Goal: Task Accomplishment & Management: Complete application form

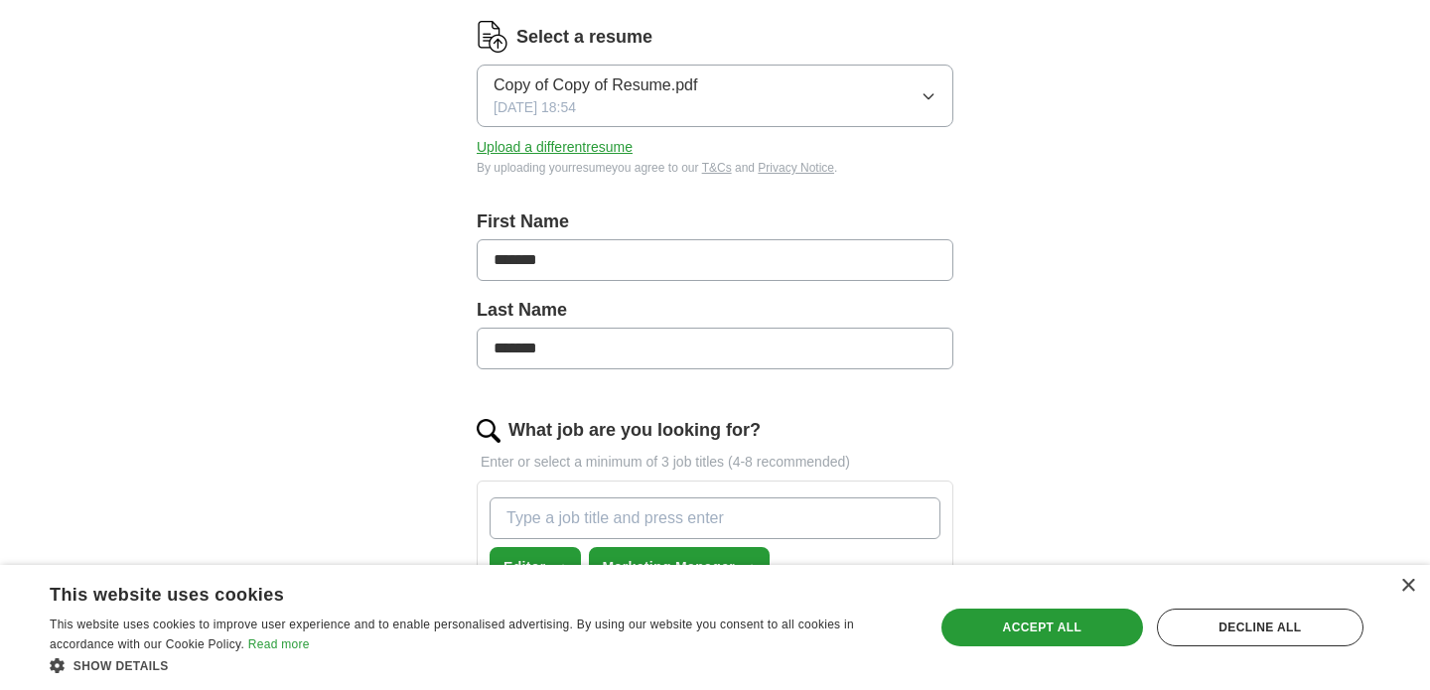
scroll to position [241, 0]
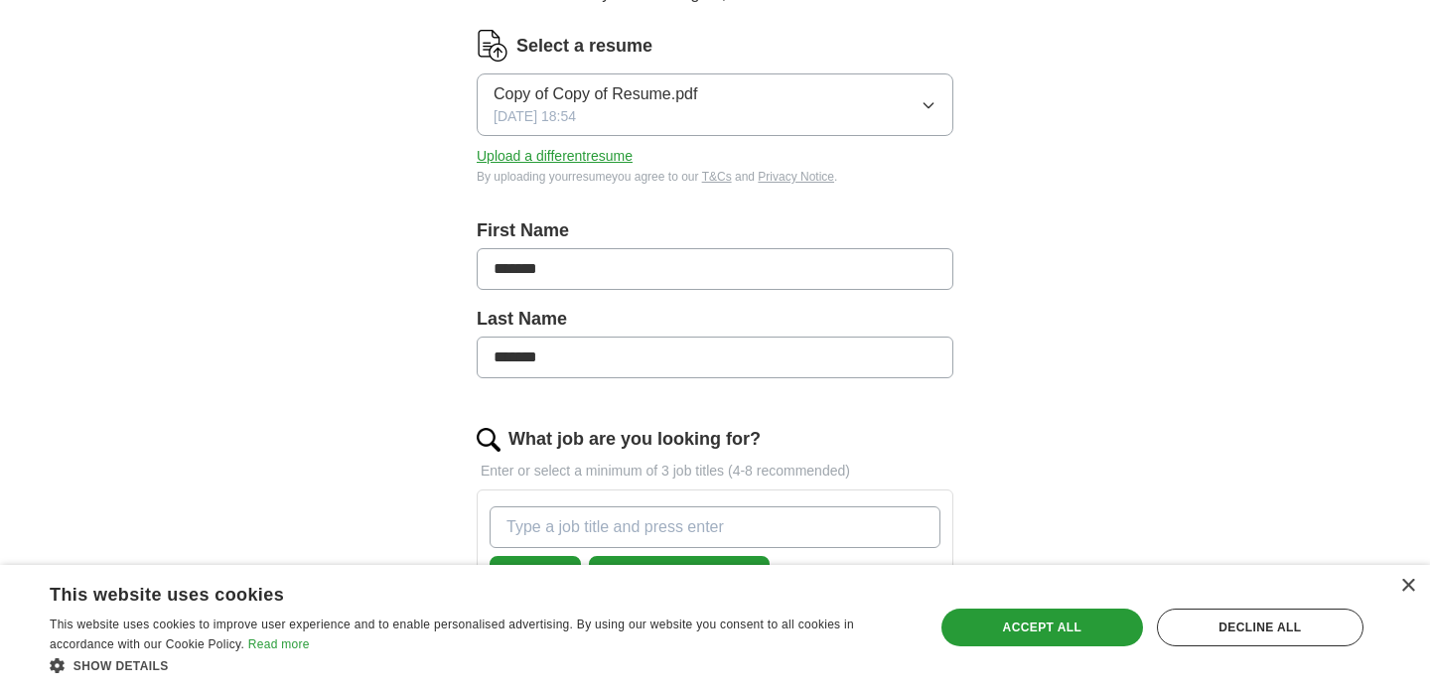
click at [642, 95] on span "Copy of Copy of Resume.pdf" at bounding box center [595, 94] width 204 height 24
click at [1417, 579] on div "× This website uses cookies This website uses cookies to improve user experienc…" at bounding box center [715, 627] width 1430 height 125
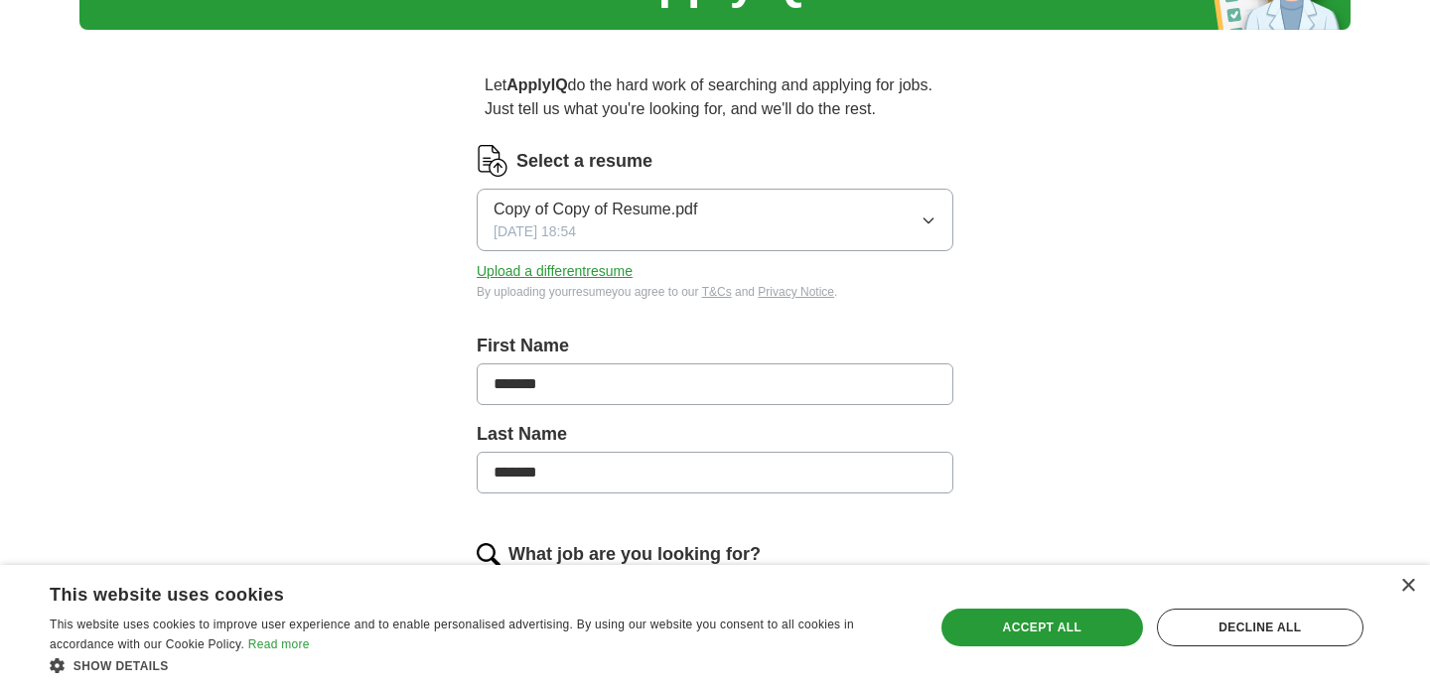
click at [532, 271] on button "Upload a different resume" at bounding box center [555, 271] width 156 height 21
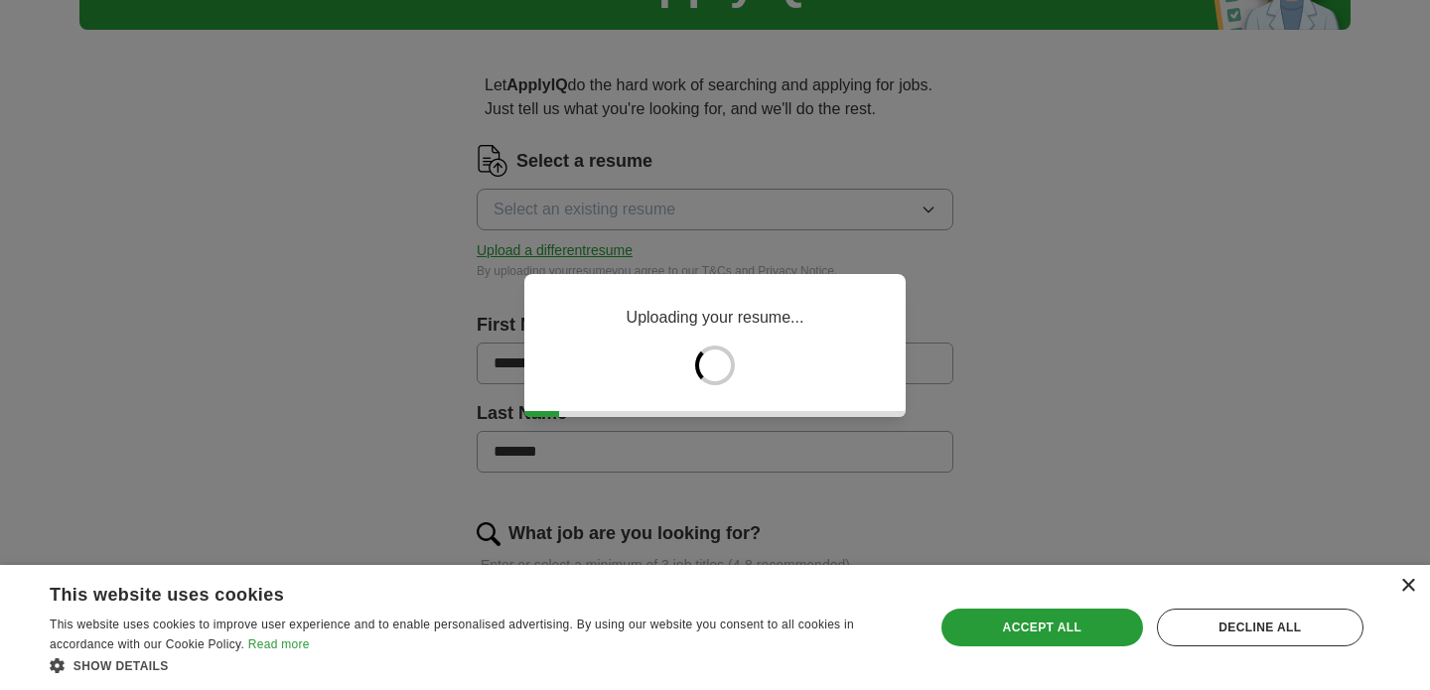
click at [1406, 583] on div "×" at bounding box center [1407, 586] width 15 height 15
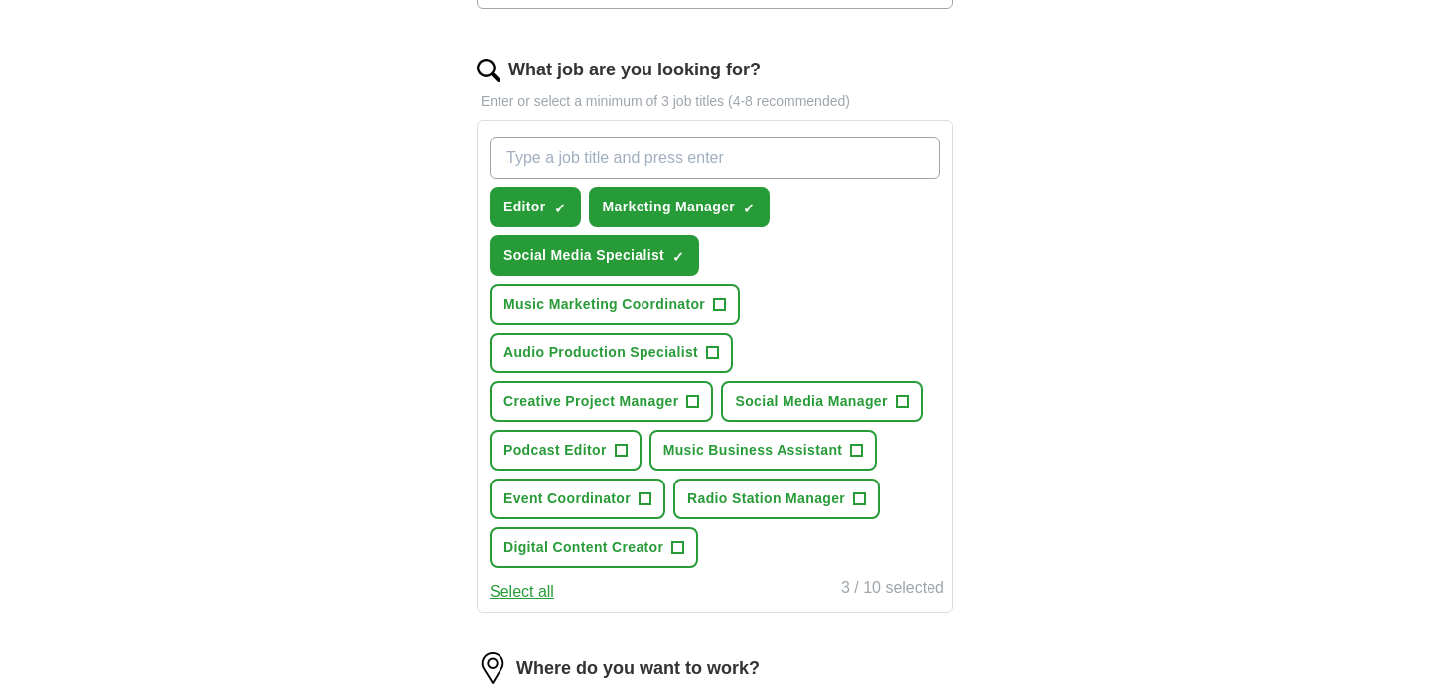
scroll to position [616, 0]
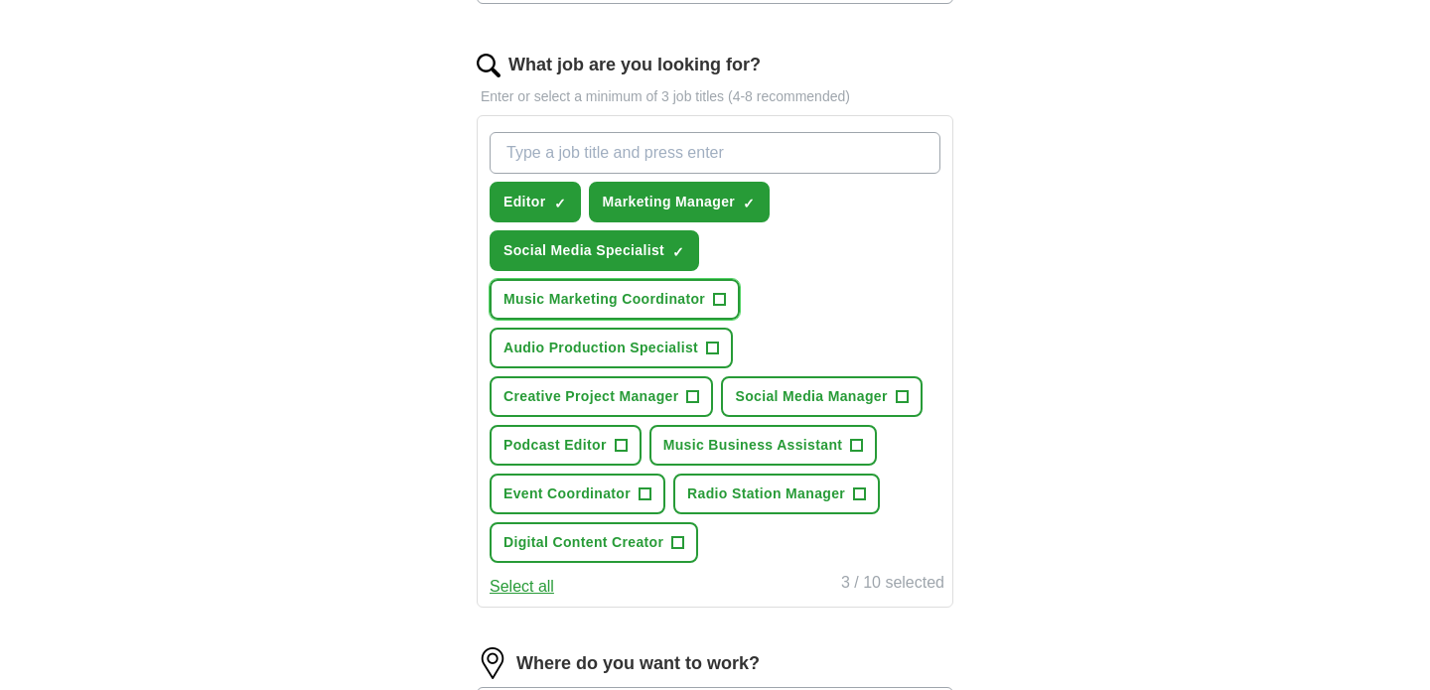
click at [648, 309] on span "Music Marketing Coordinator" at bounding box center [604, 299] width 202 height 21
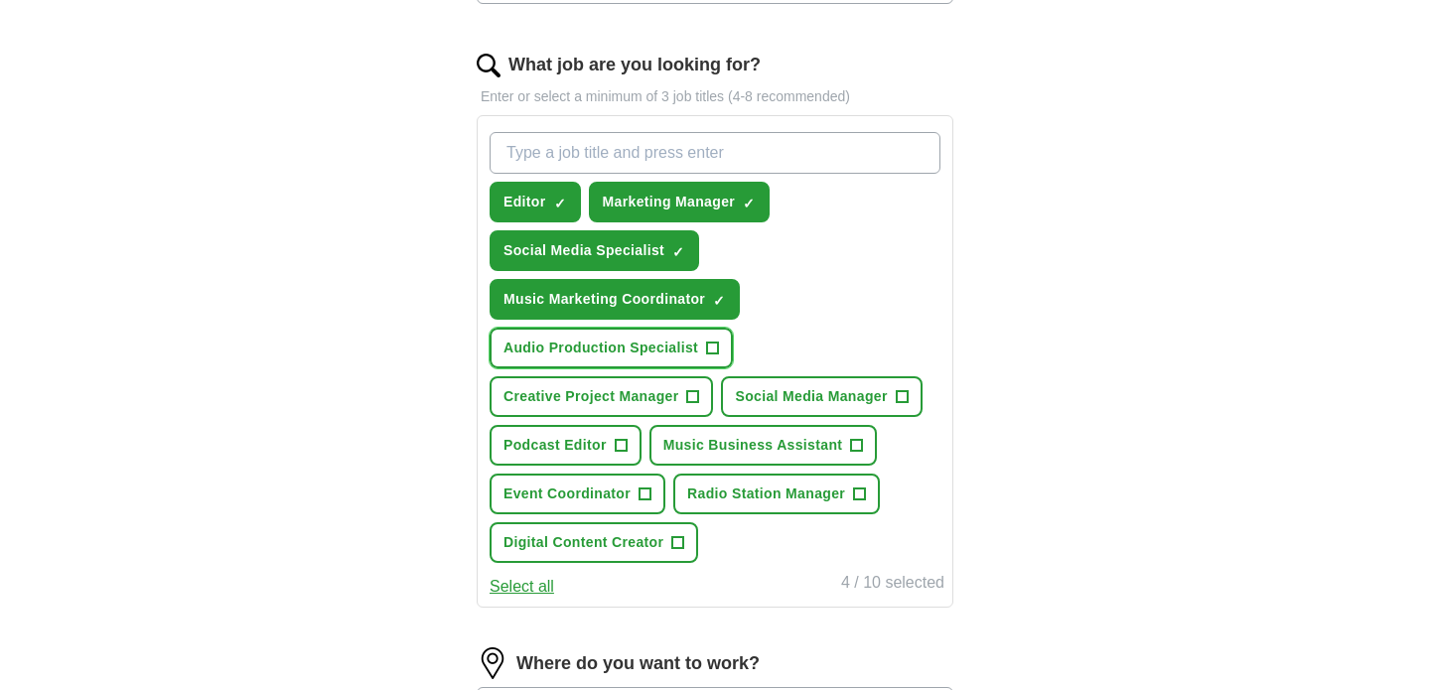
click at [530, 347] on span "Audio Production Specialist" at bounding box center [600, 348] width 195 height 21
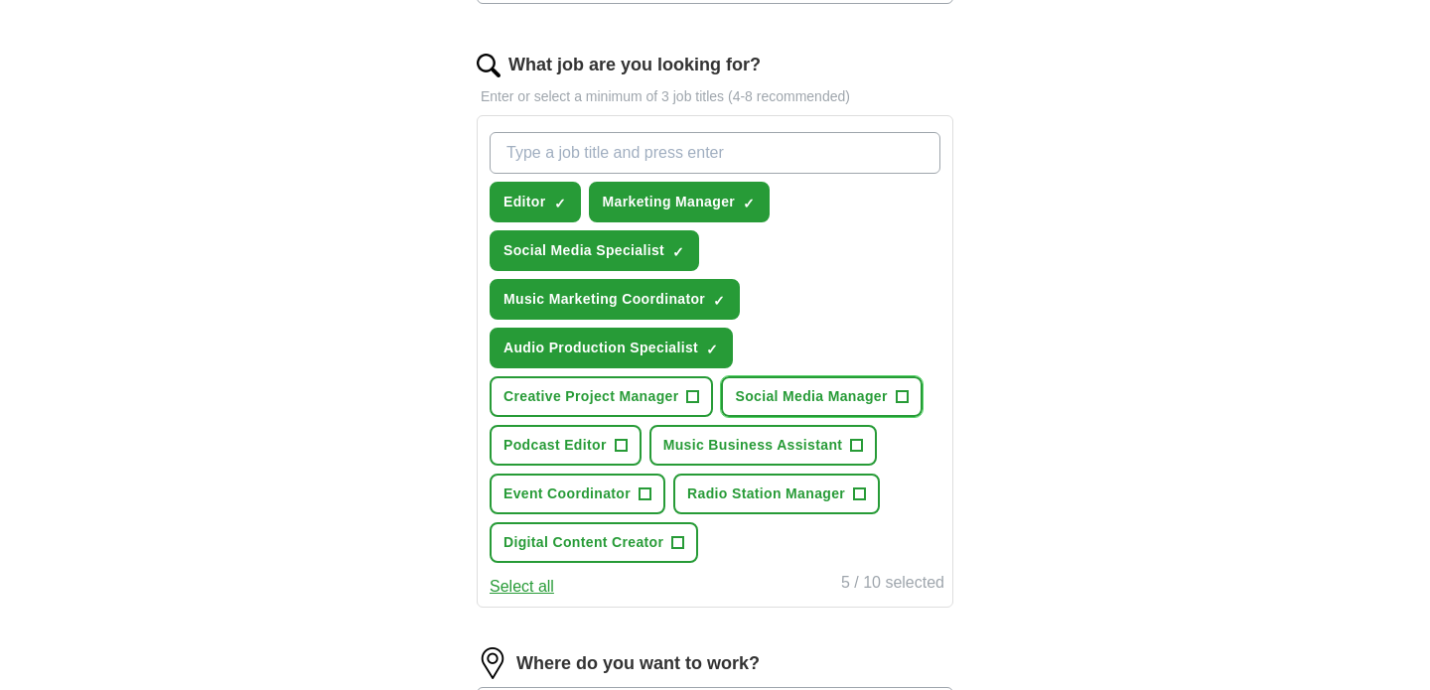
click at [827, 394] on span "Social Media Manager" at bounding box center [811, 396] width 152 height 21
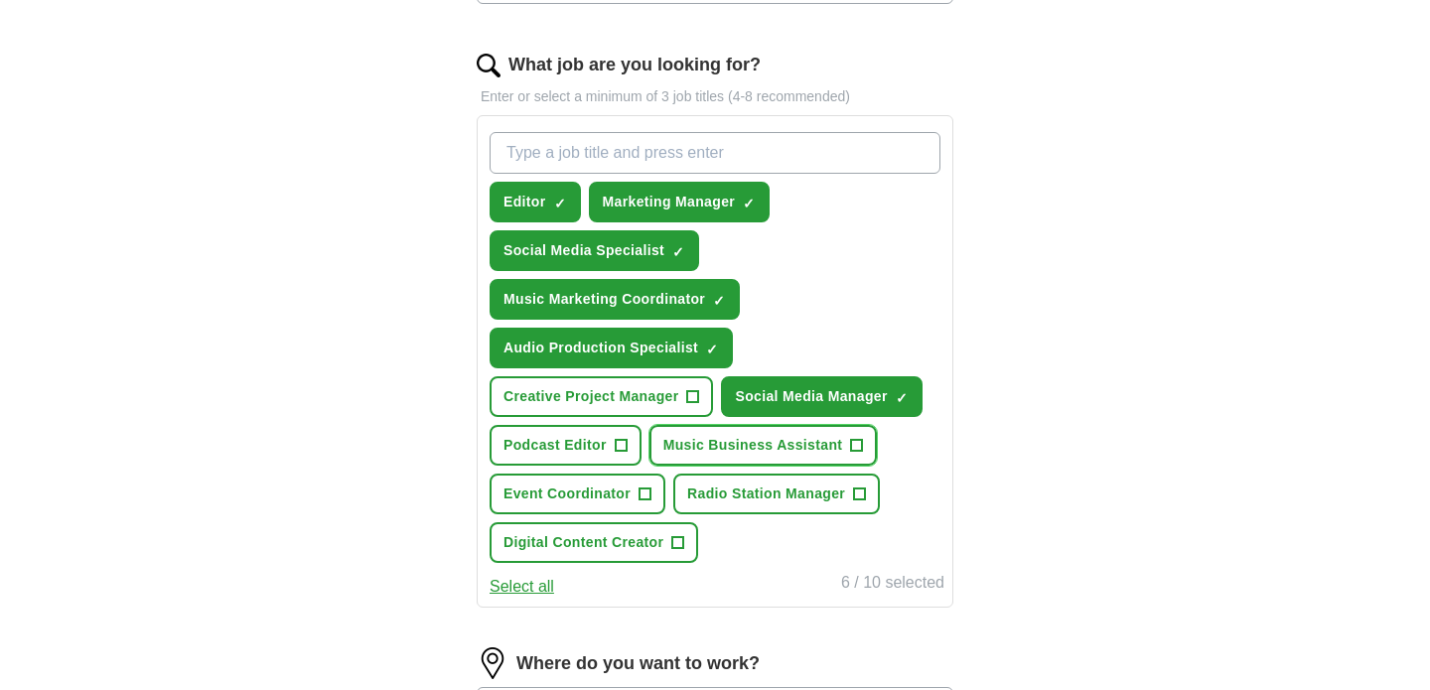
click at [796, 433] on button "Music Business Assistant +" at bounding box center [763, 445] width 228 height 41
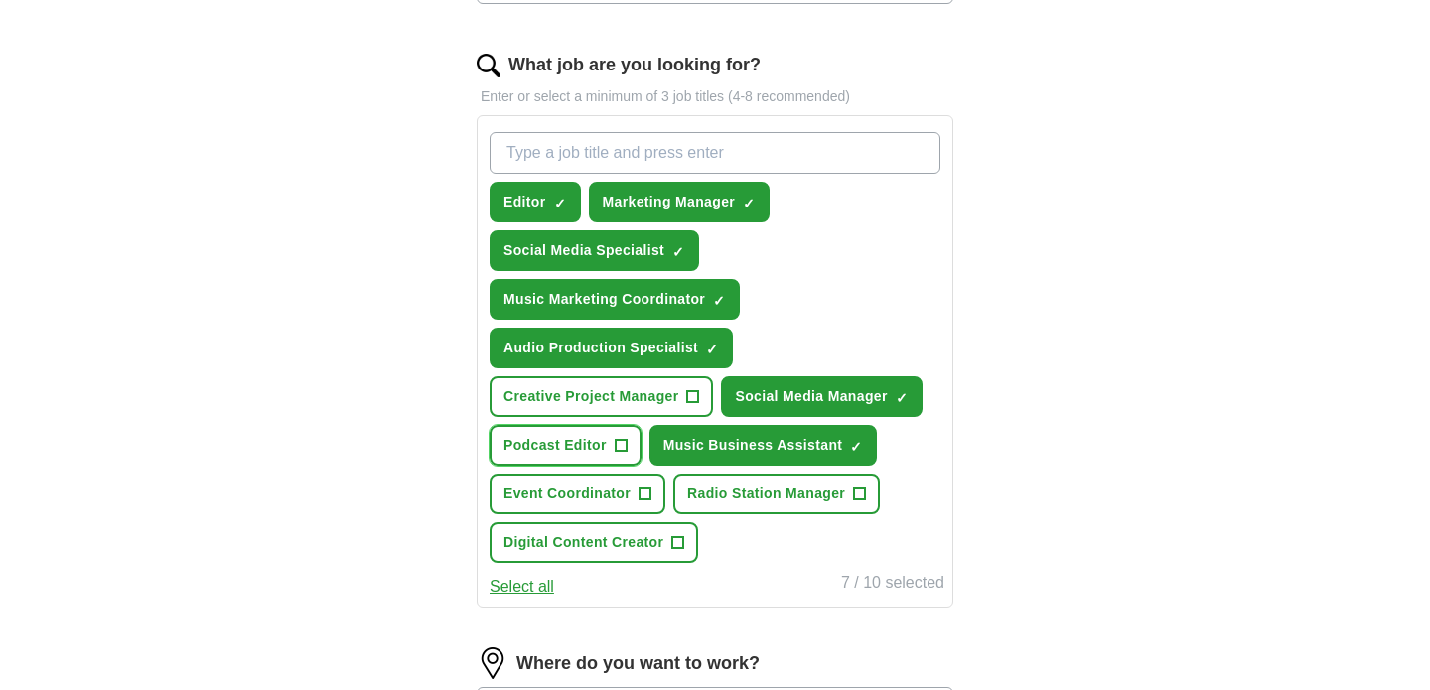
click at [584, 437] on span "Podcast Editor" at bounding box center [554, 445] width 103 height 21
click at [607, 494] on span "Event Coordinator" at bounding box center [566, 494] width 127 height 21
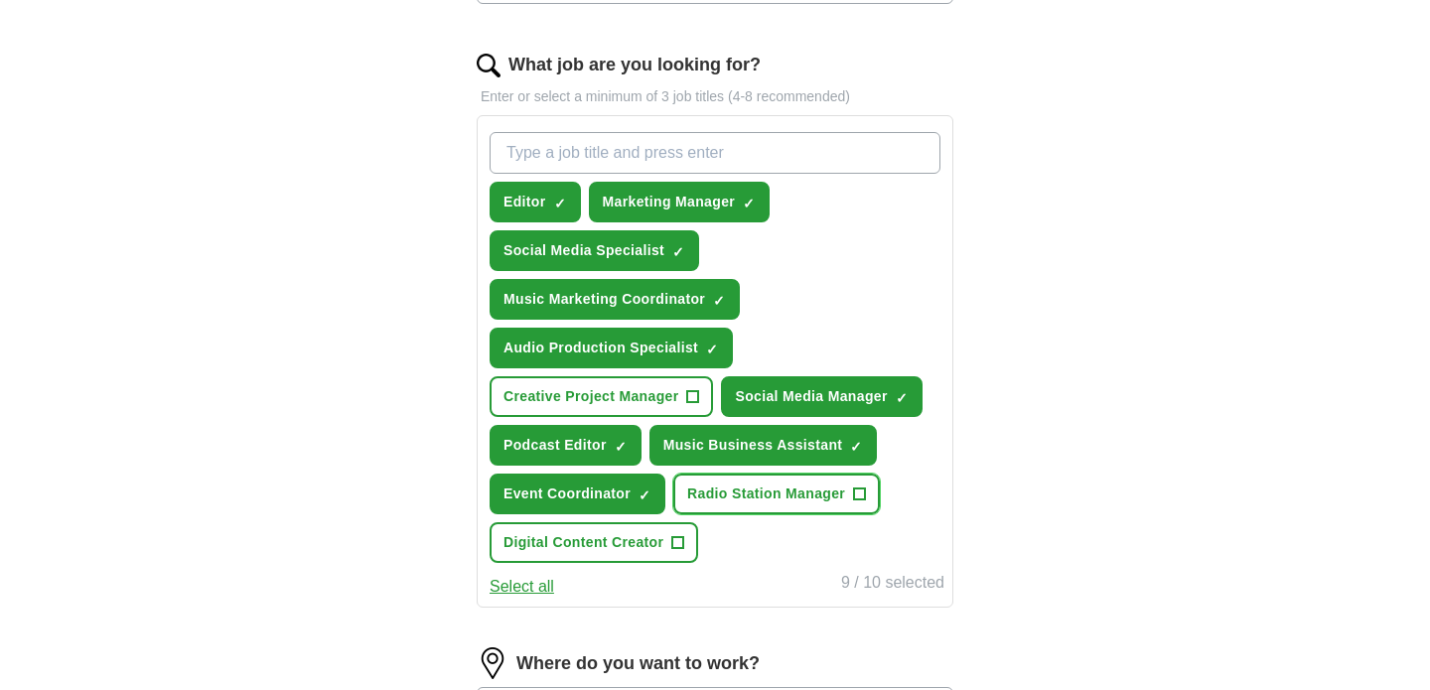
click at [724, 494] on span "Radio Station Manager" at bounding box center [766, 494] width 158 height 21
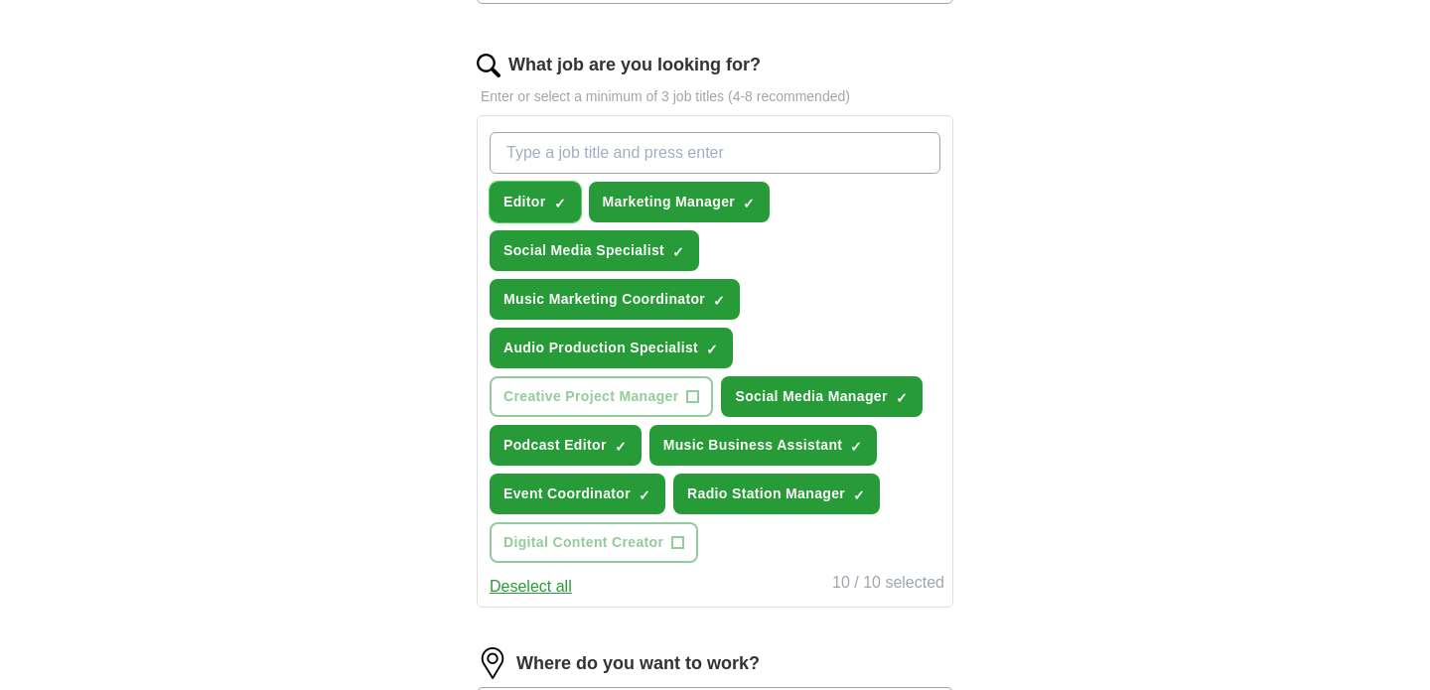
click at [520, 203] on span "Editor" at bounding box center [524, 202] width 43 height 21
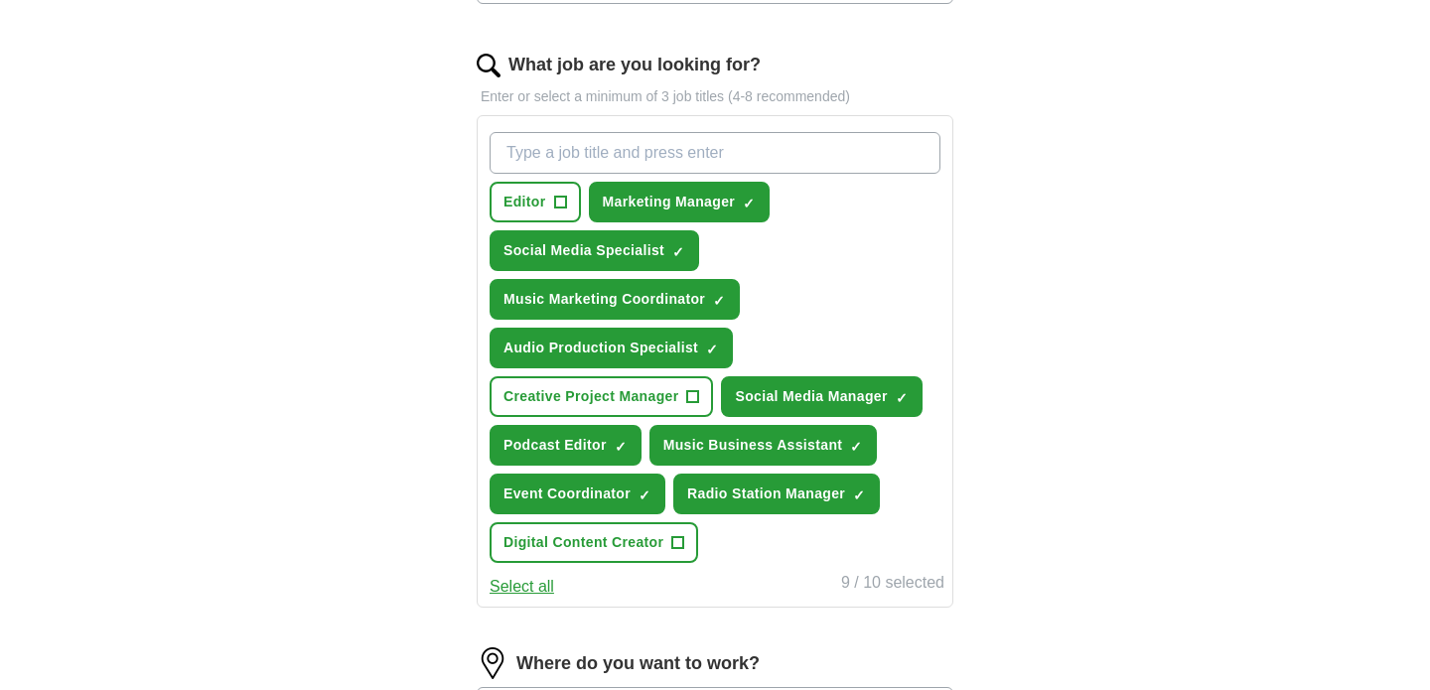
click at [546, 155] on input "What job are you looking for?" at bounding box center [714, 153] width 451 height 42
type input "m"
type input "radio"
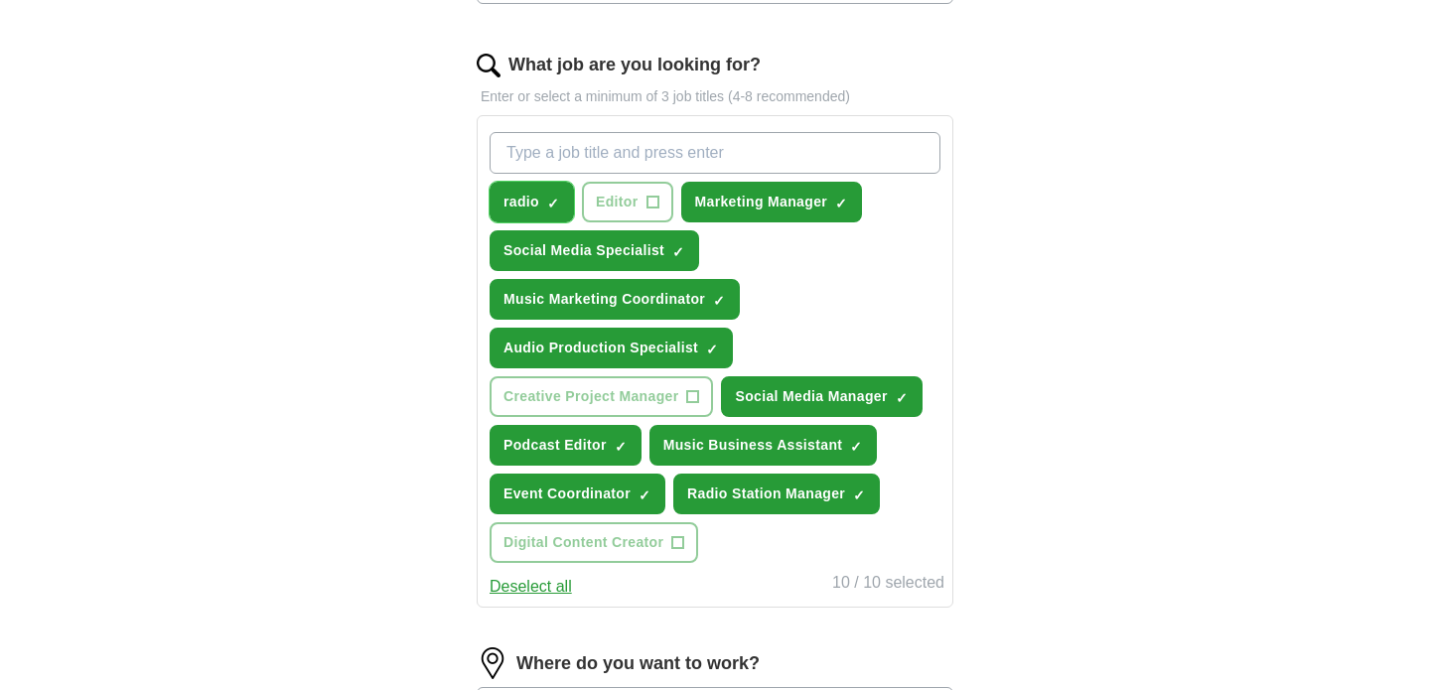
click at [0, 0] on span "×" at bounding box center [0, 0] width 0 height 0
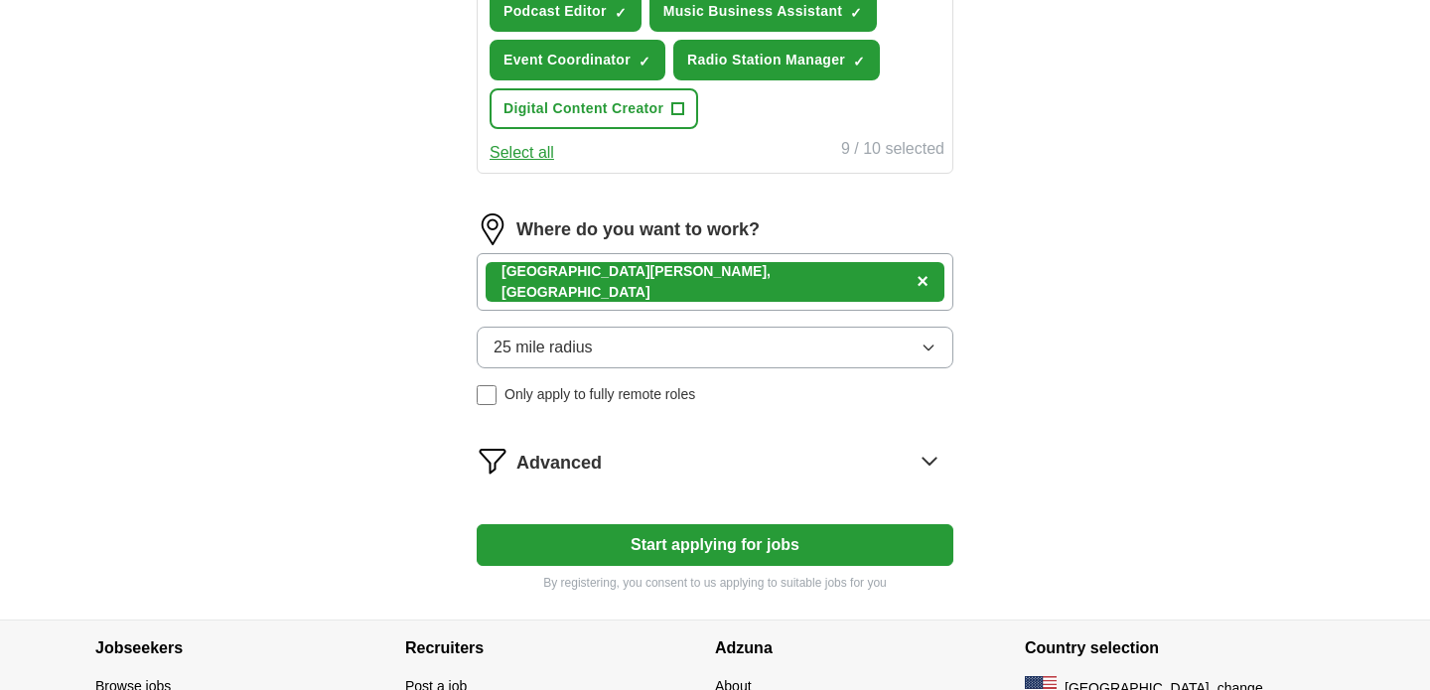
scroll to position [1055, 0]
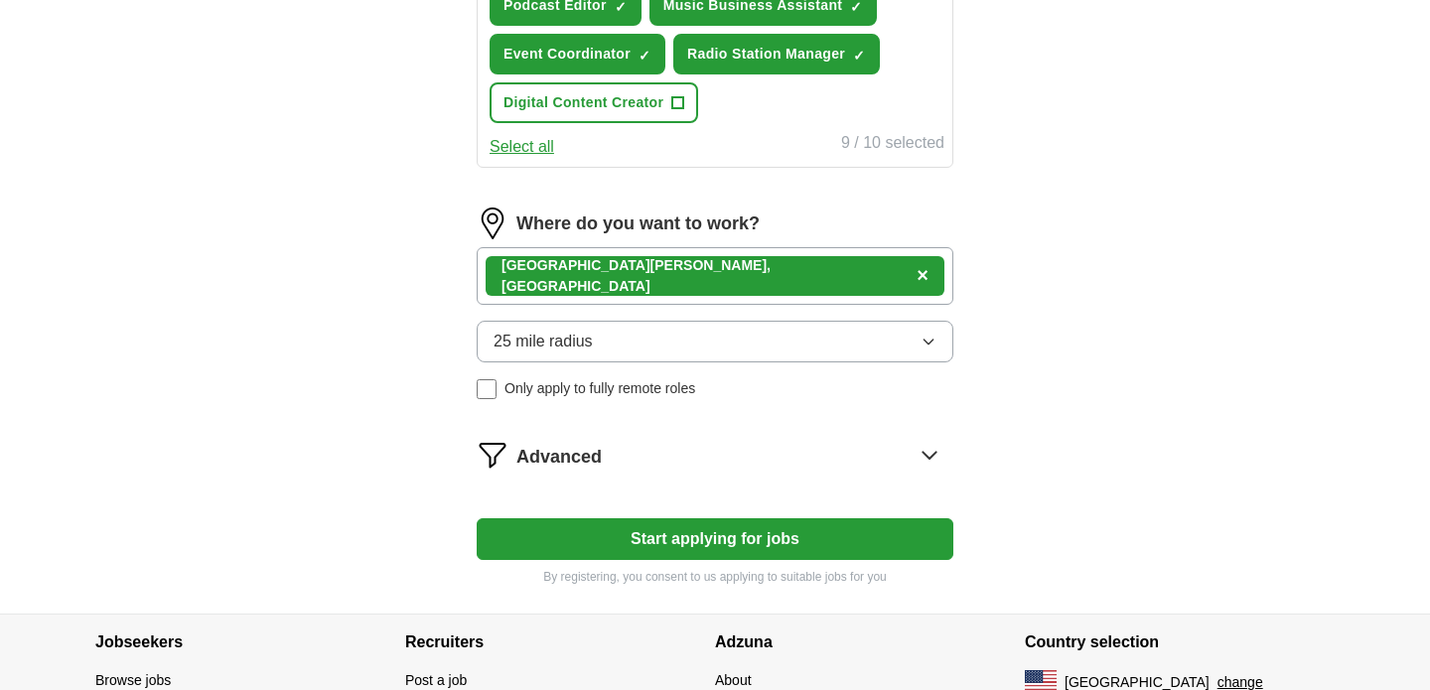
click at [681, 280] on div "Saint [PERSON_NAME], [GEOGRAPHIC_DATA] ×" at bounding box center [715, 276] width 477 height 58
click at [671, 268] on div "Saint [PERSON_NAME], [GEOGRAPHIC_DATA] ×" at bounding box center [715, 276] width 477 height 58
click at [660, 276] on div "Saint [PERSON_NAME], [GEOGRAPHIC_DATA] ×" at bounding box center [715, 276] width 477 height 58
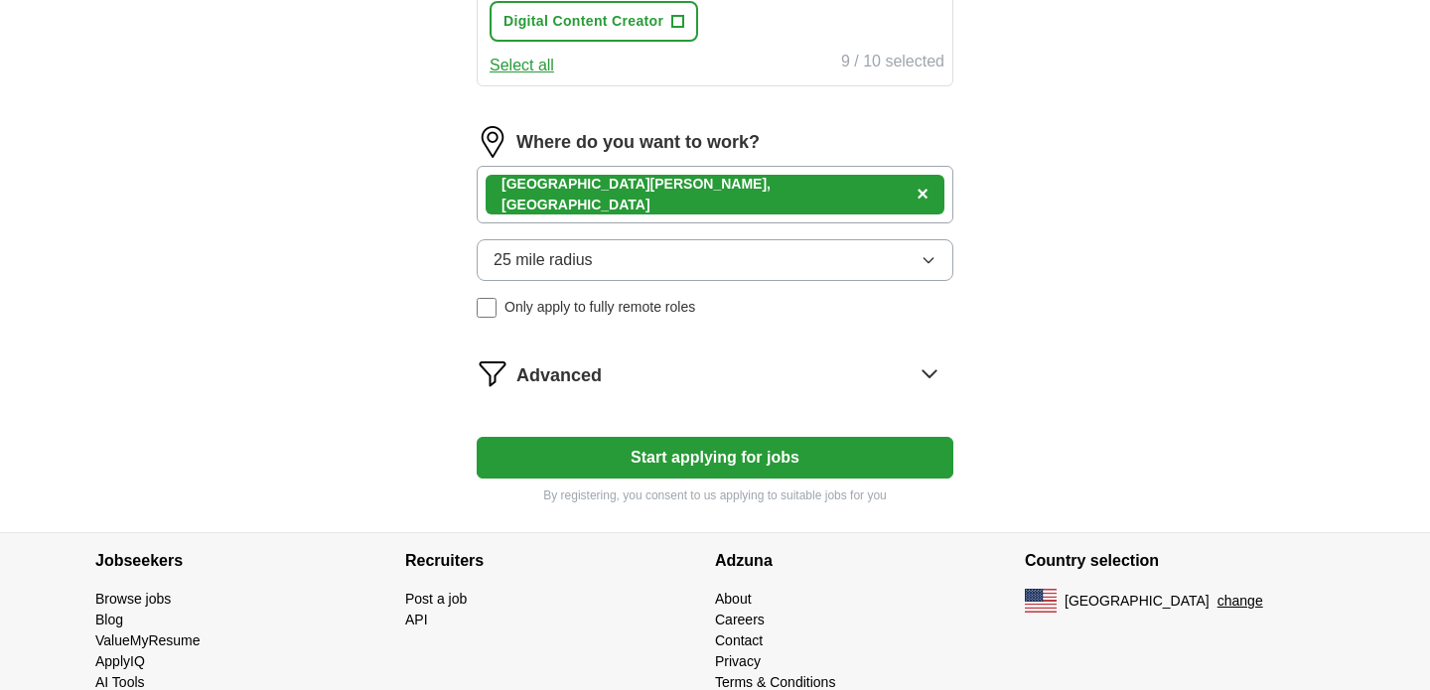
scroll to position [1148, 0]
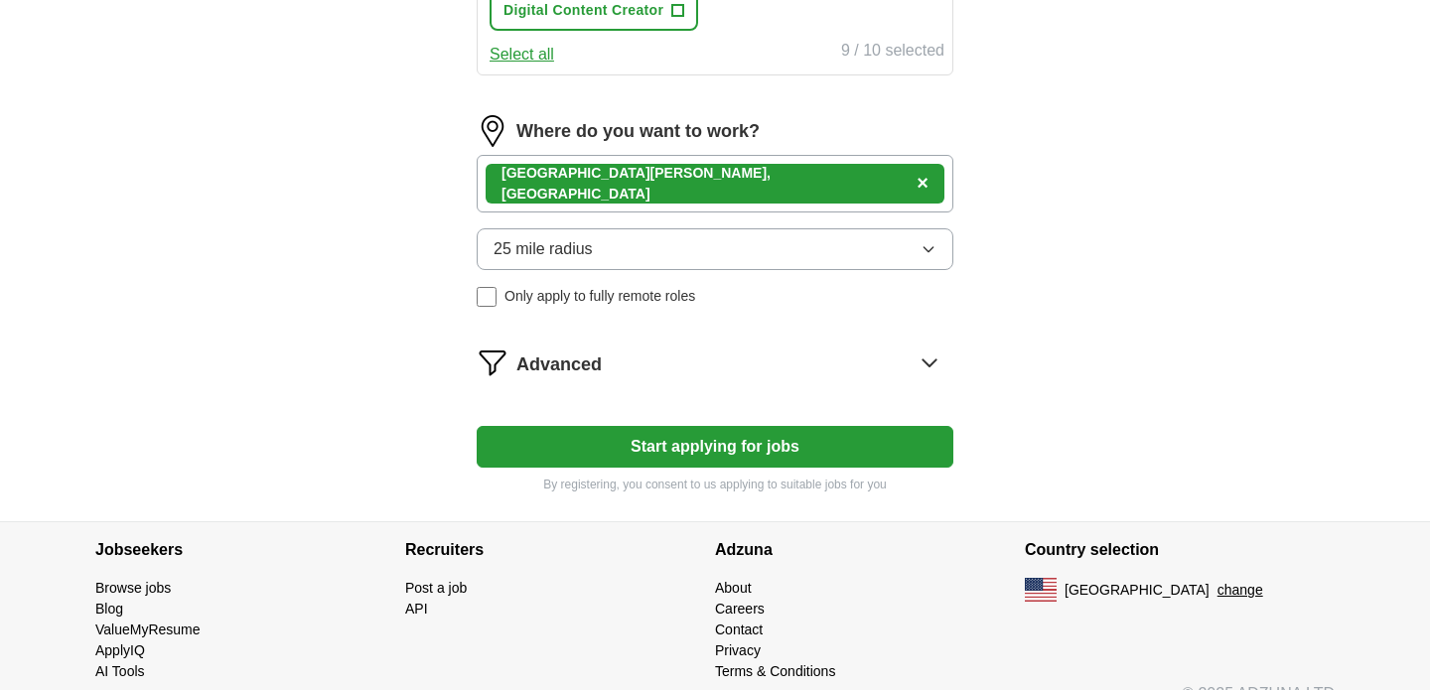
click at [598, 368] on span "Advanced" at bounding box center [558, 364] width 85 height 27
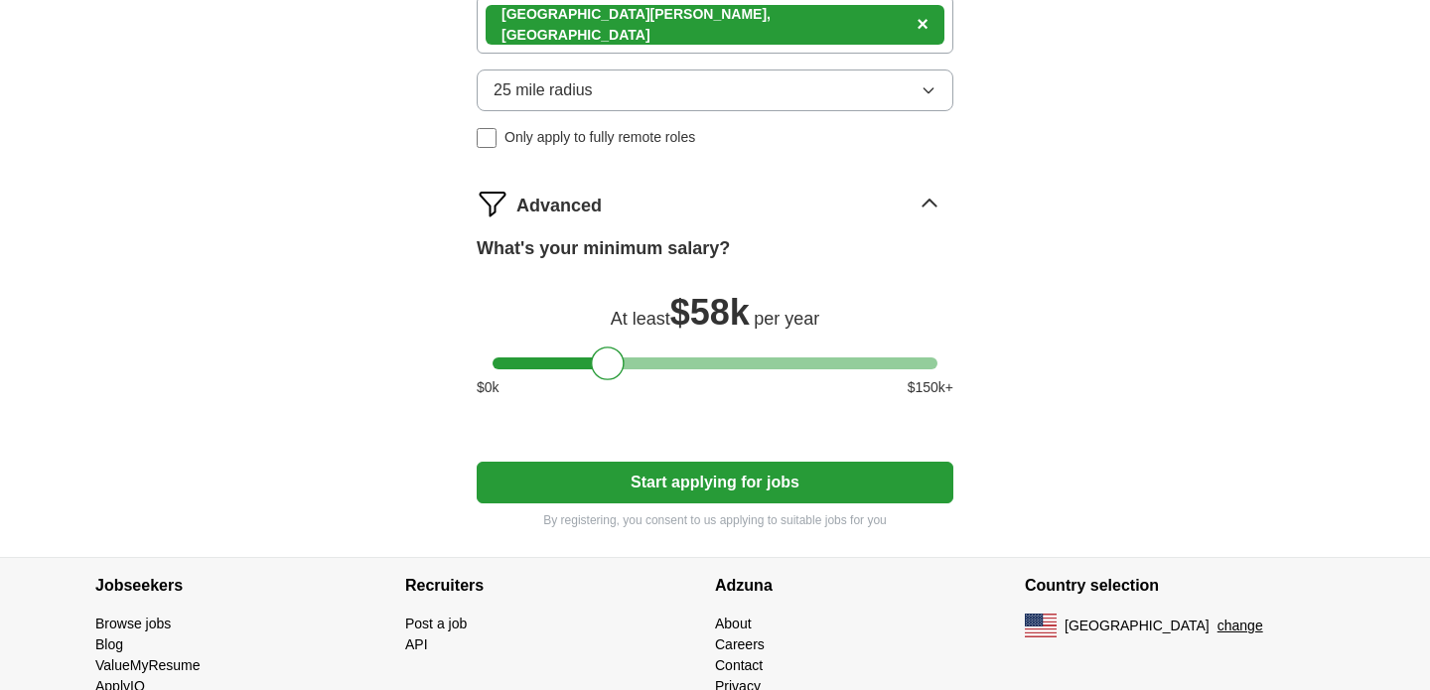
scroll to position [1325, 0]
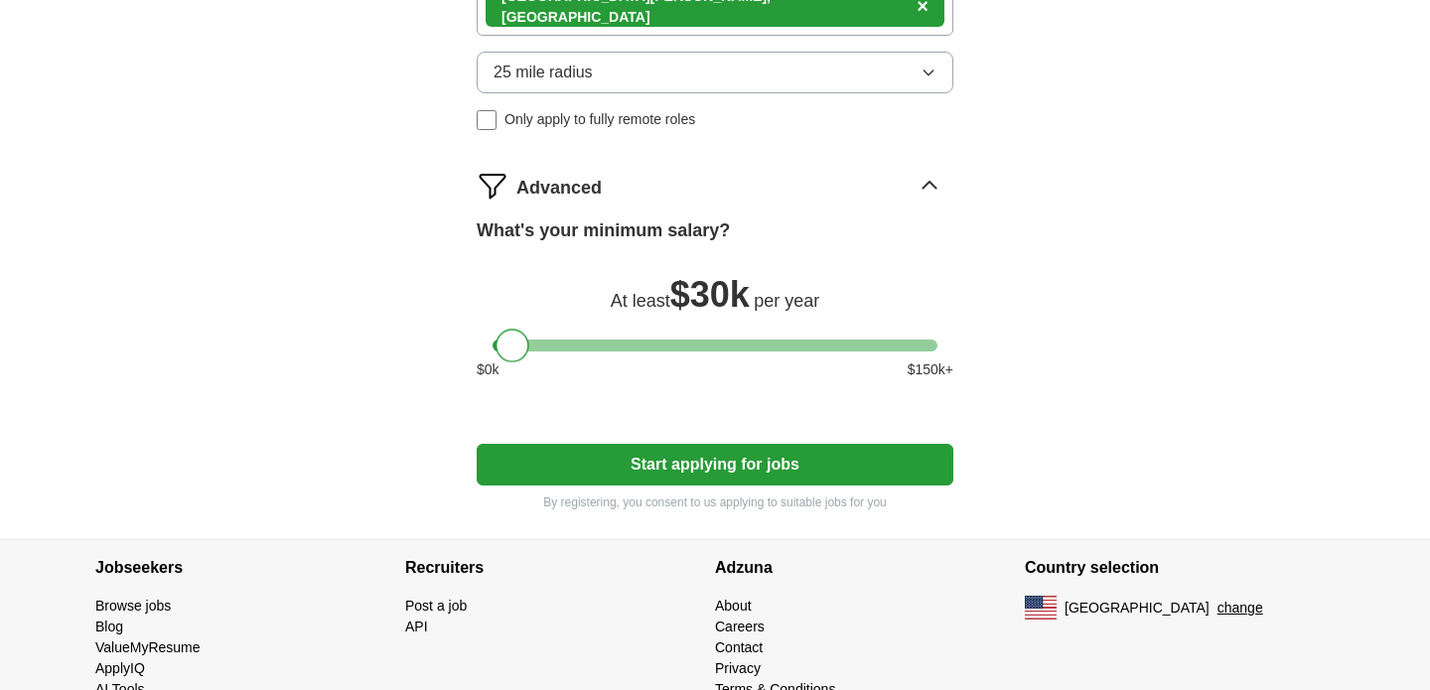
drag, startPoint x: 605, startPoint y: 349, endPoint x: 400, endPoint y: 347, distance: 204.6
click at [549, 470] on button "Start applying for jobs" at bounding box center [715, 465] width 477 height 42
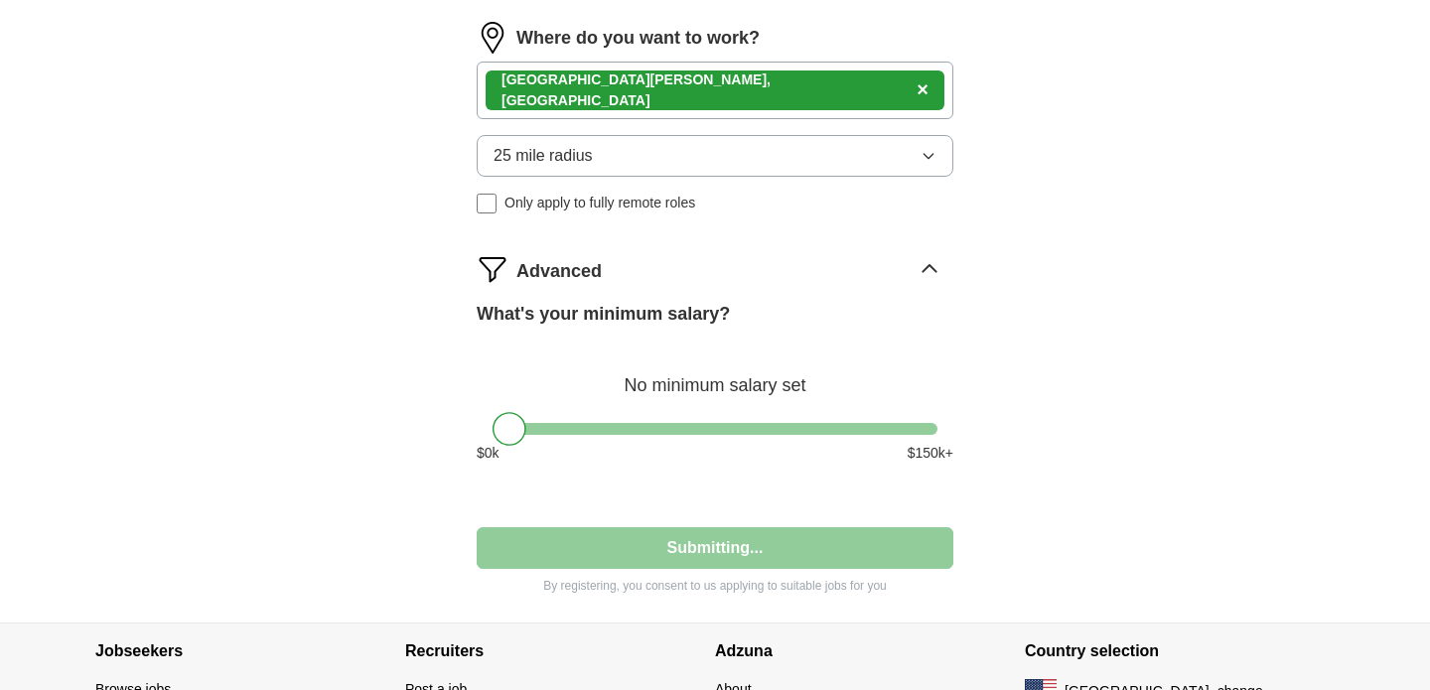
select select "**"
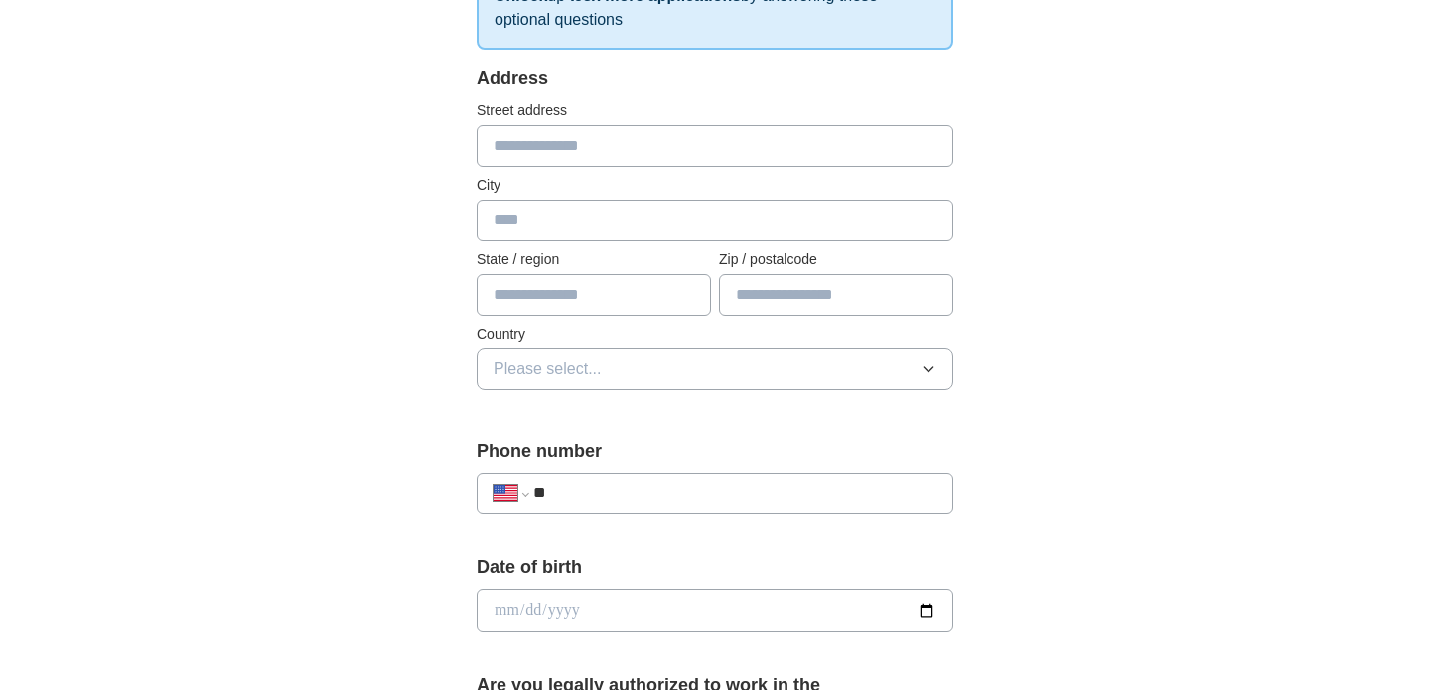
scroll to position [371, 0]
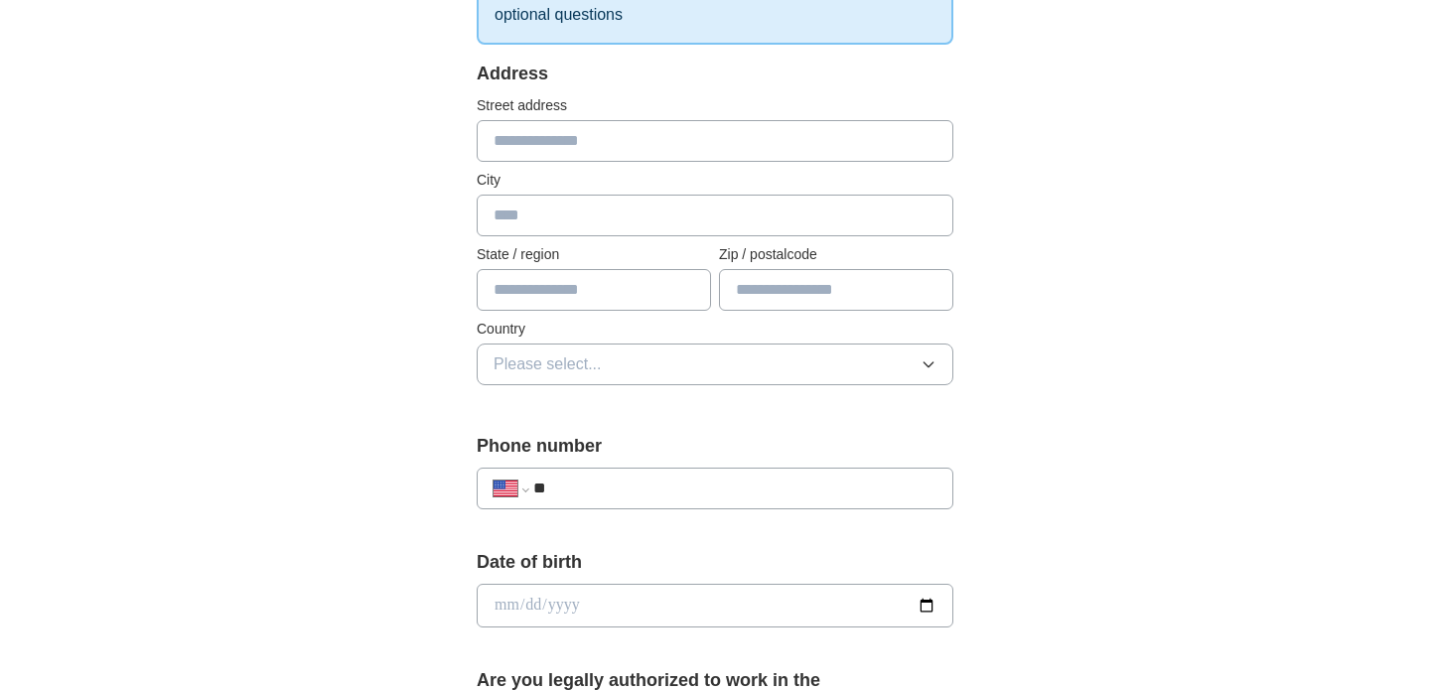
click at [518, 133] on input "text" at bounding box center [715, 141] width 477 height 42
type input "**********"
type input "**"
type input "*****"
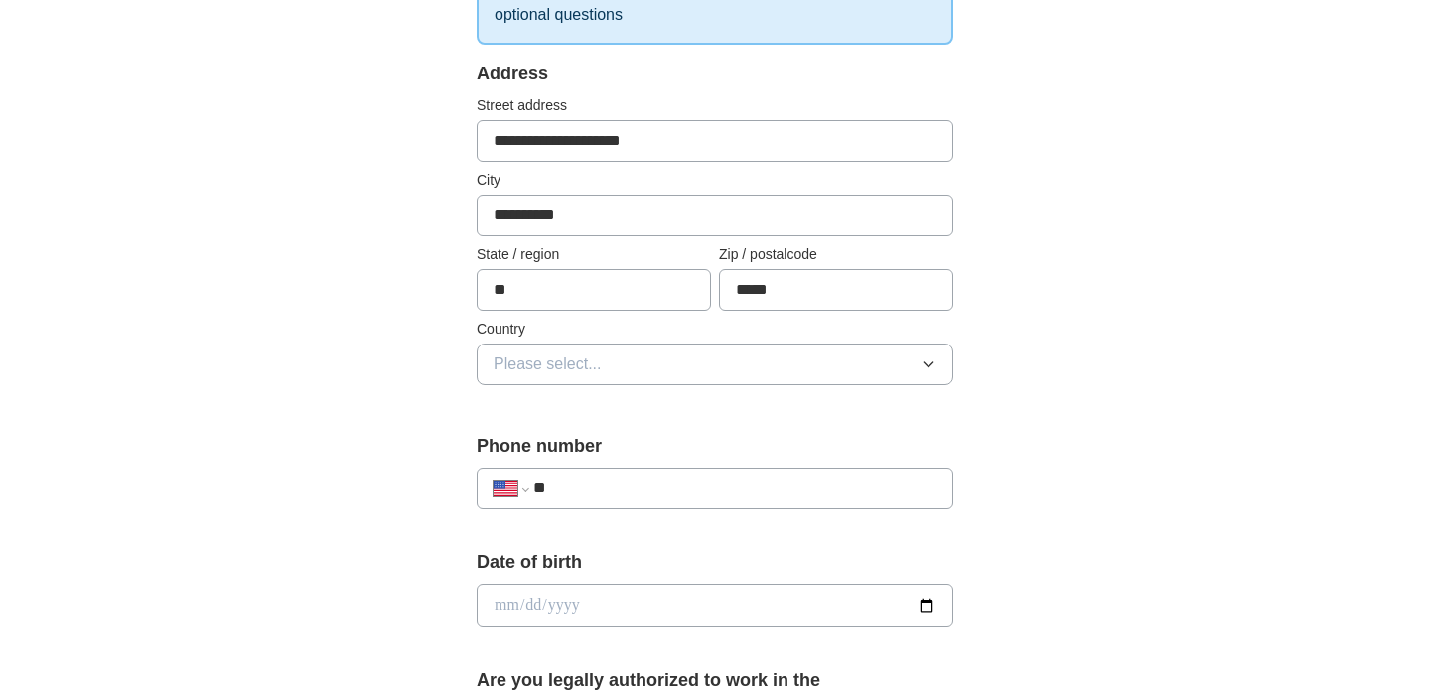
click at [536, 364] on span "Please select..." at bounding box center [547, 364] width 108 height 24
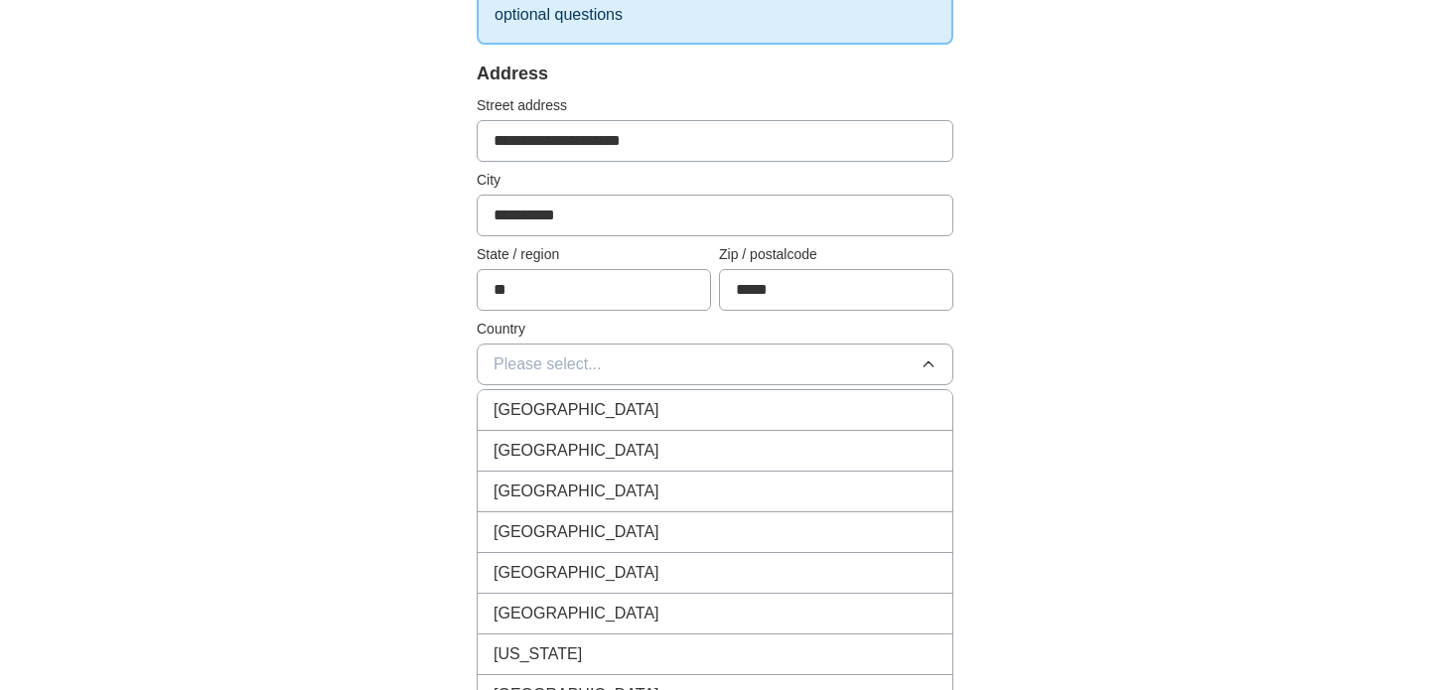
click at [525, 451] on span "[GEOGRAPHIC_DATA]" at bounding box center [576, 451] width 166 height 24
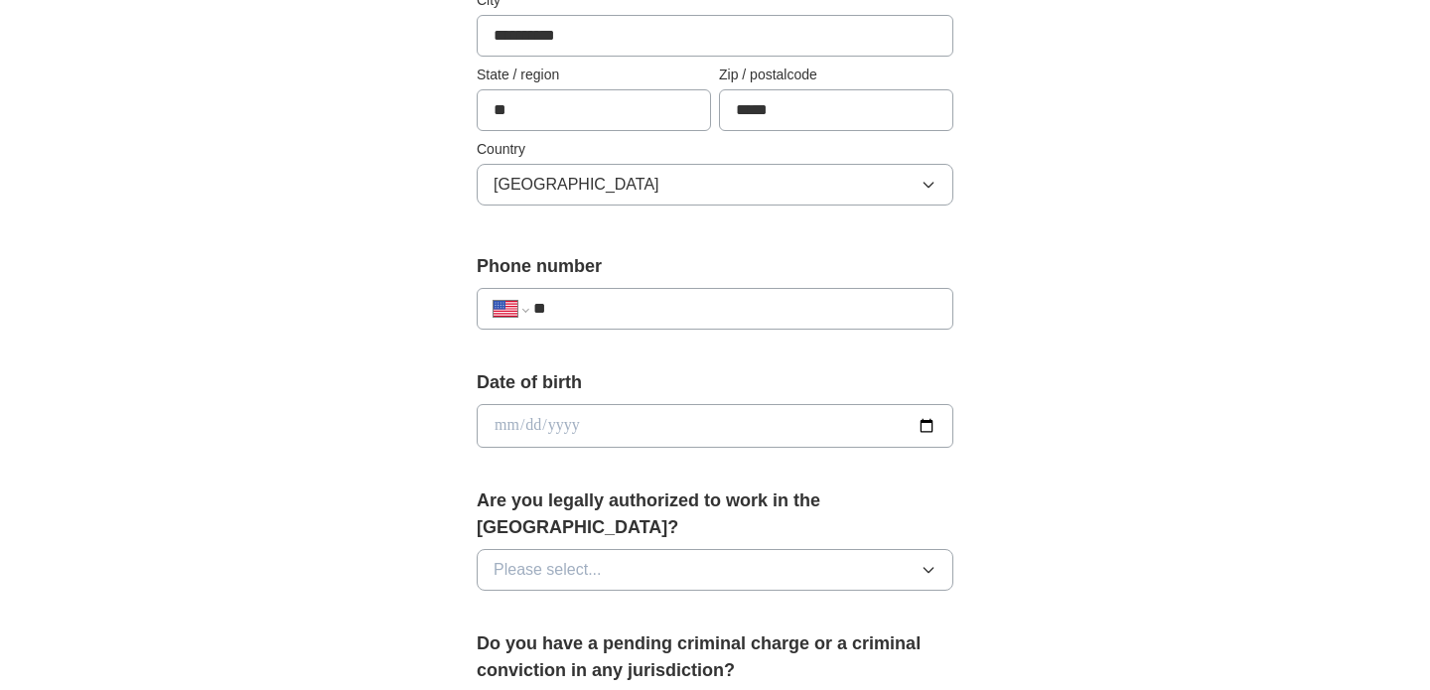
scroll to position [570, 0]
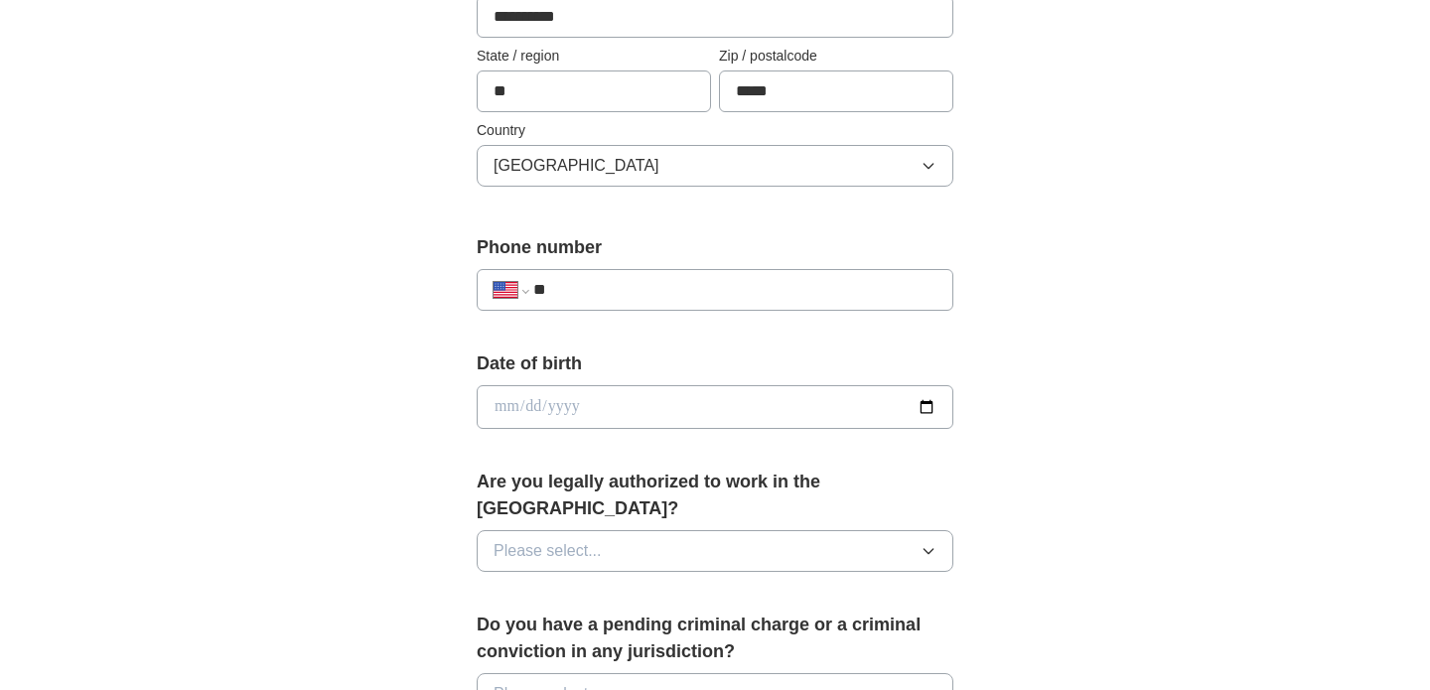
click at [596, 288] on input "**" at bounding box center [734, 290] width 403 height 24
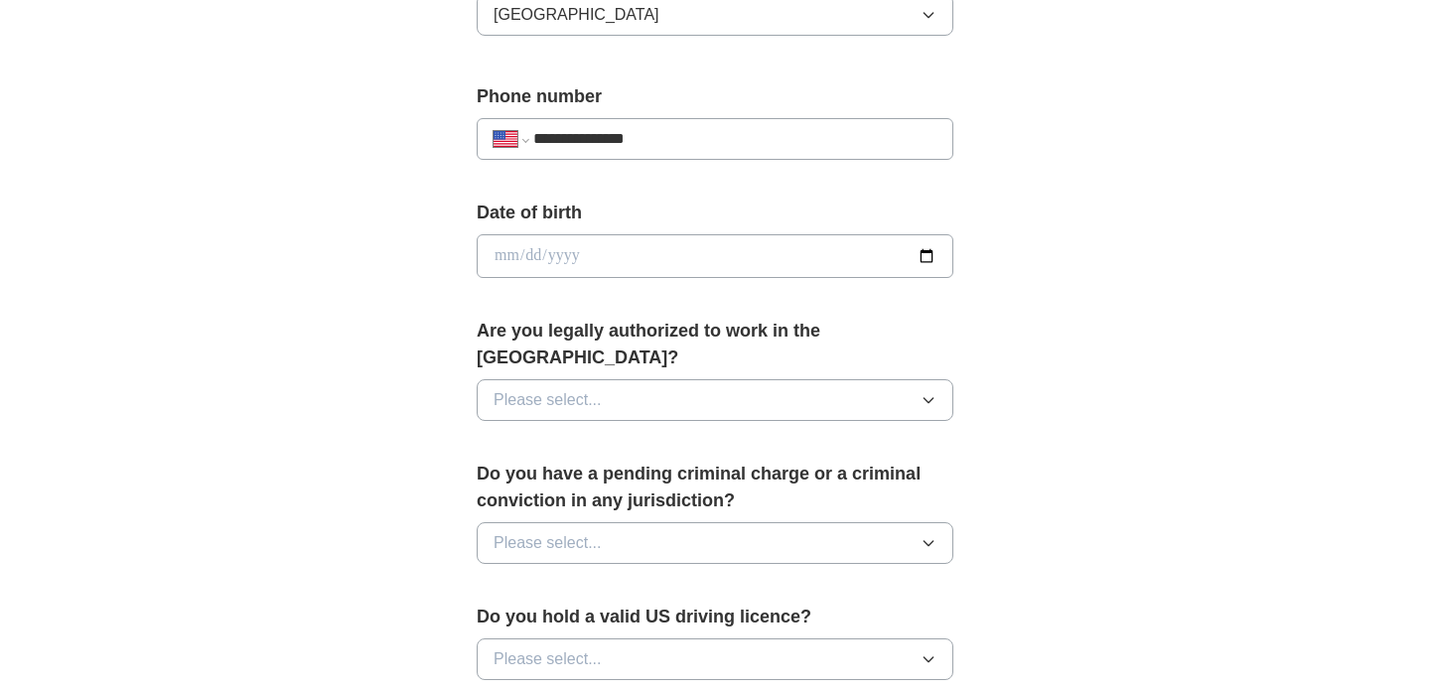
scroll to position [804, 0]
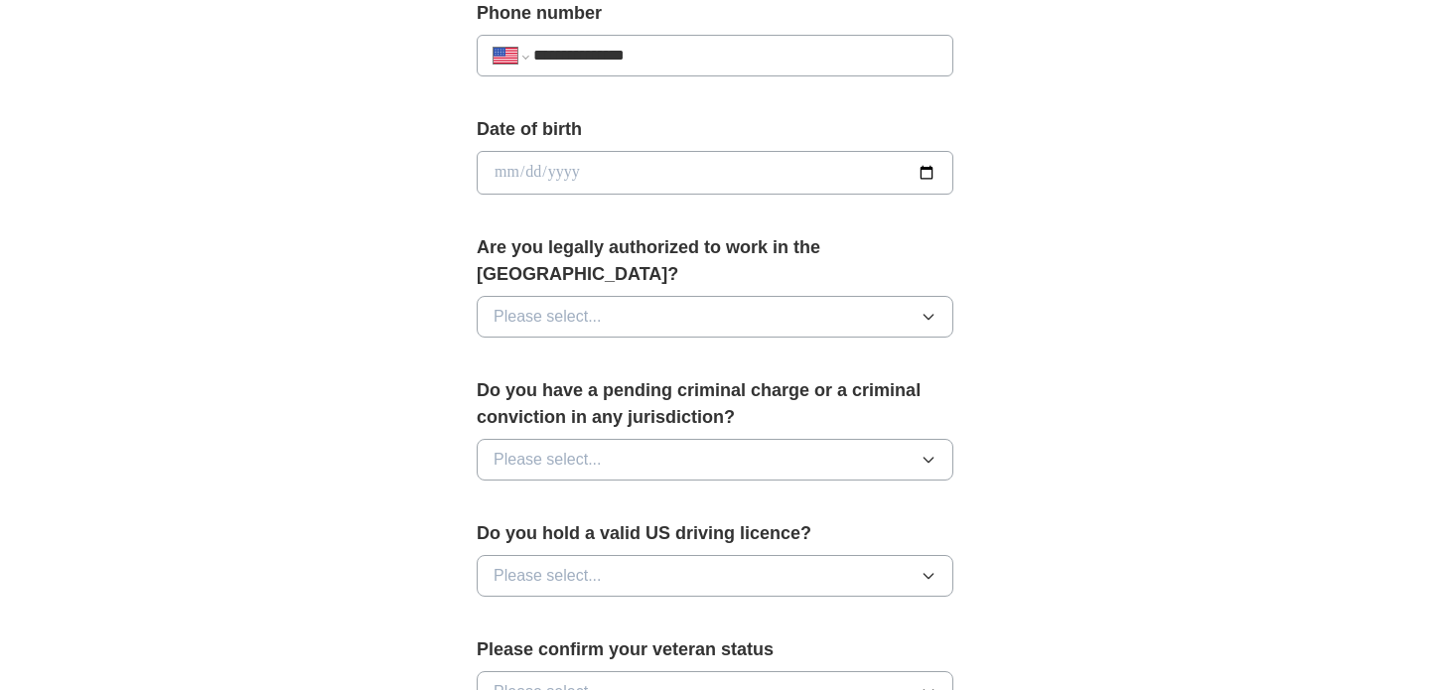
type input "**********"
click at [681, 316] on div "Are you legally authorized to work in the [GEOGRAPHIC_DATA]? Please select..." at bounding box center [715, 293] width 477 height 119
click at [681, 296] on button "Please select..." at bounding box center [715, 317] width 477 height 42
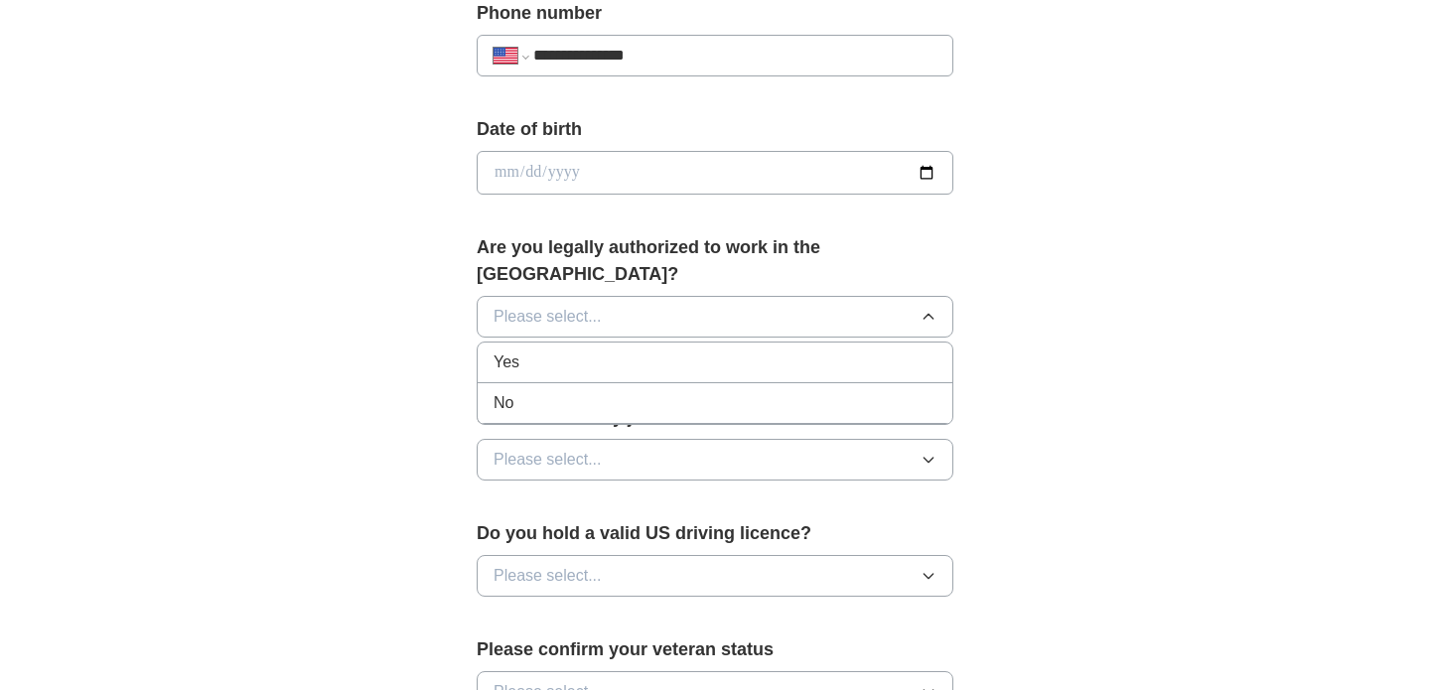
click at [671, 350] on div "Yes" at bounding box center [714, 362] width 443 height 24
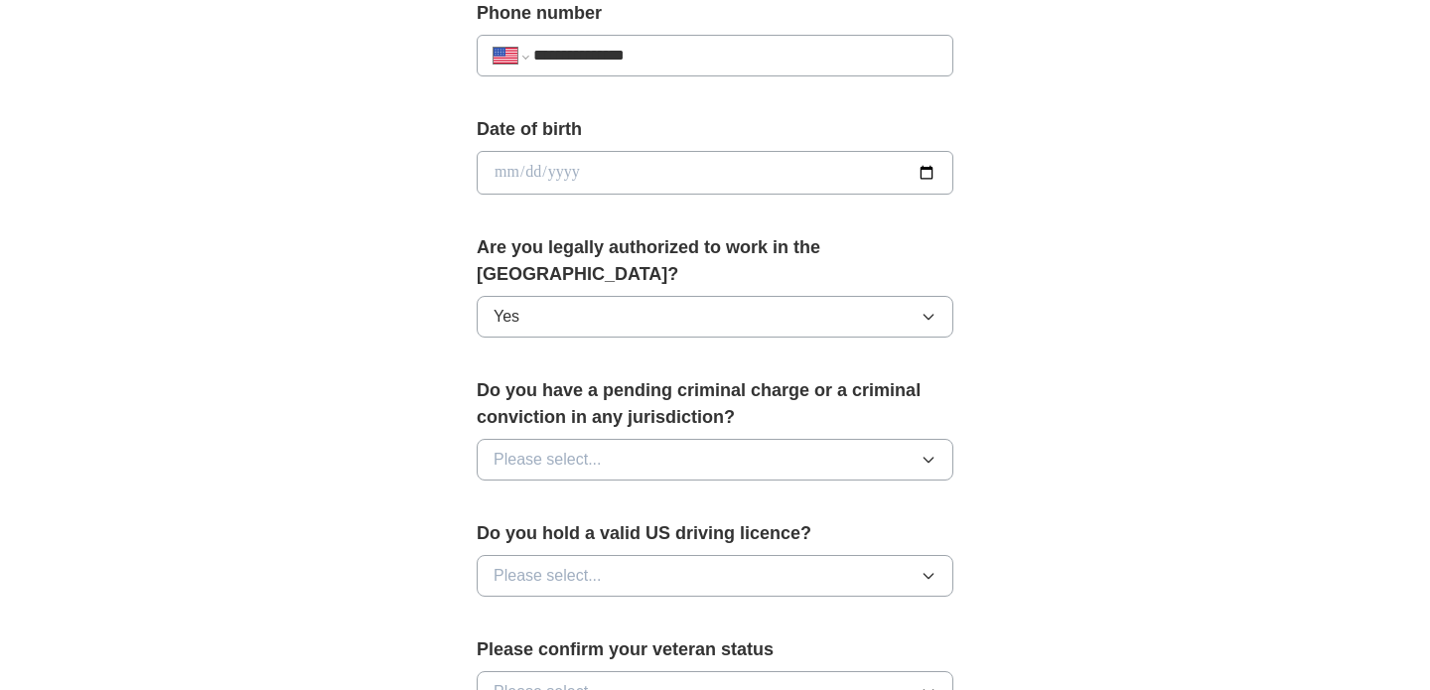
click at [652, 183] on input "date" at bounding box center [715, 173] width 477 height 44
type input "**********"
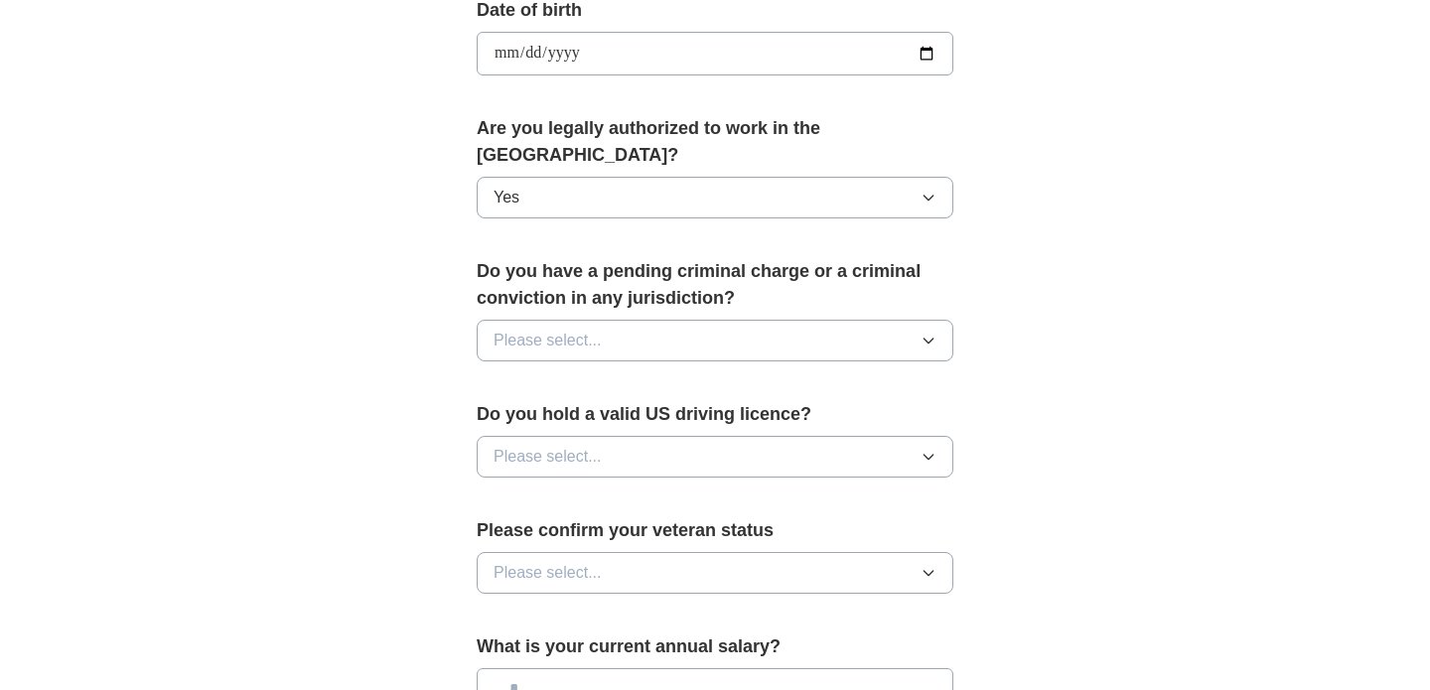
scroll to position [956, 0]
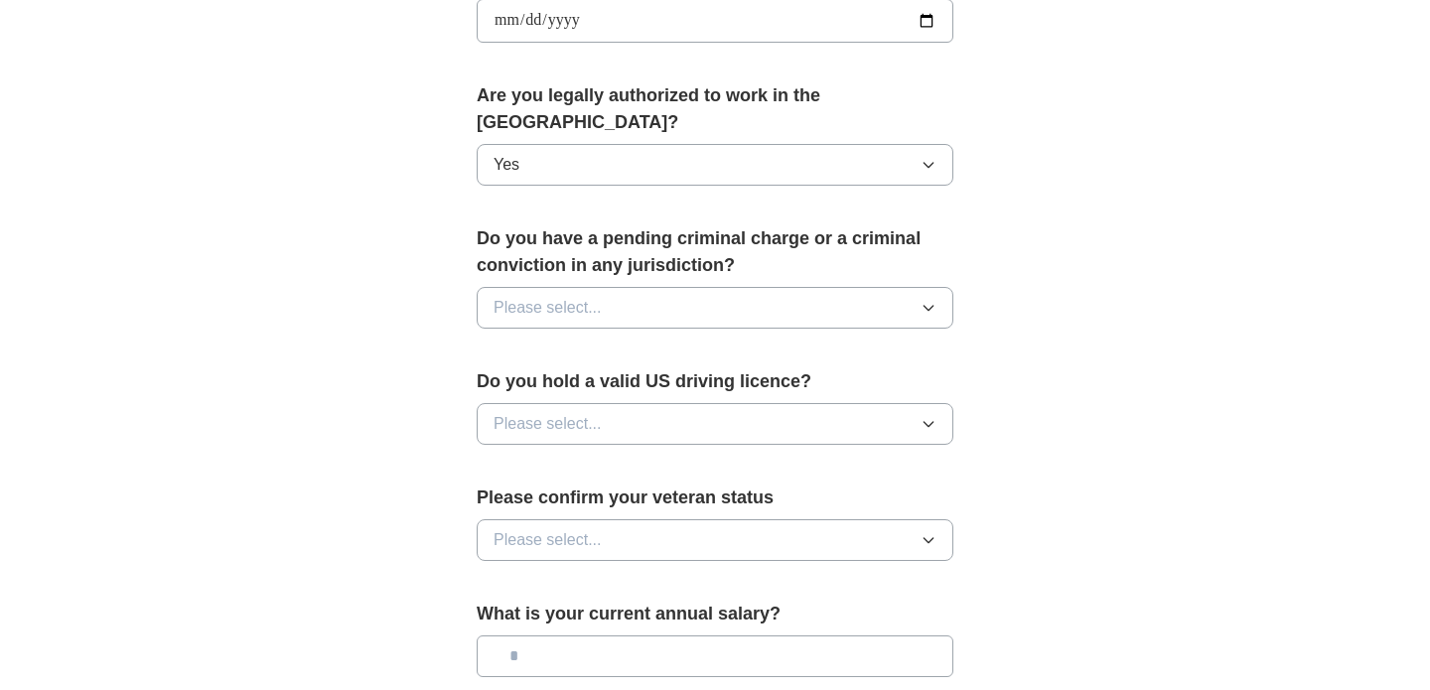
click at [595, 296] on span "Please select..." at bounding box center [547, 308] width 108 height 24
click at [598, 382] on div "No" at bounding box center [714, 394] width 443 height 24
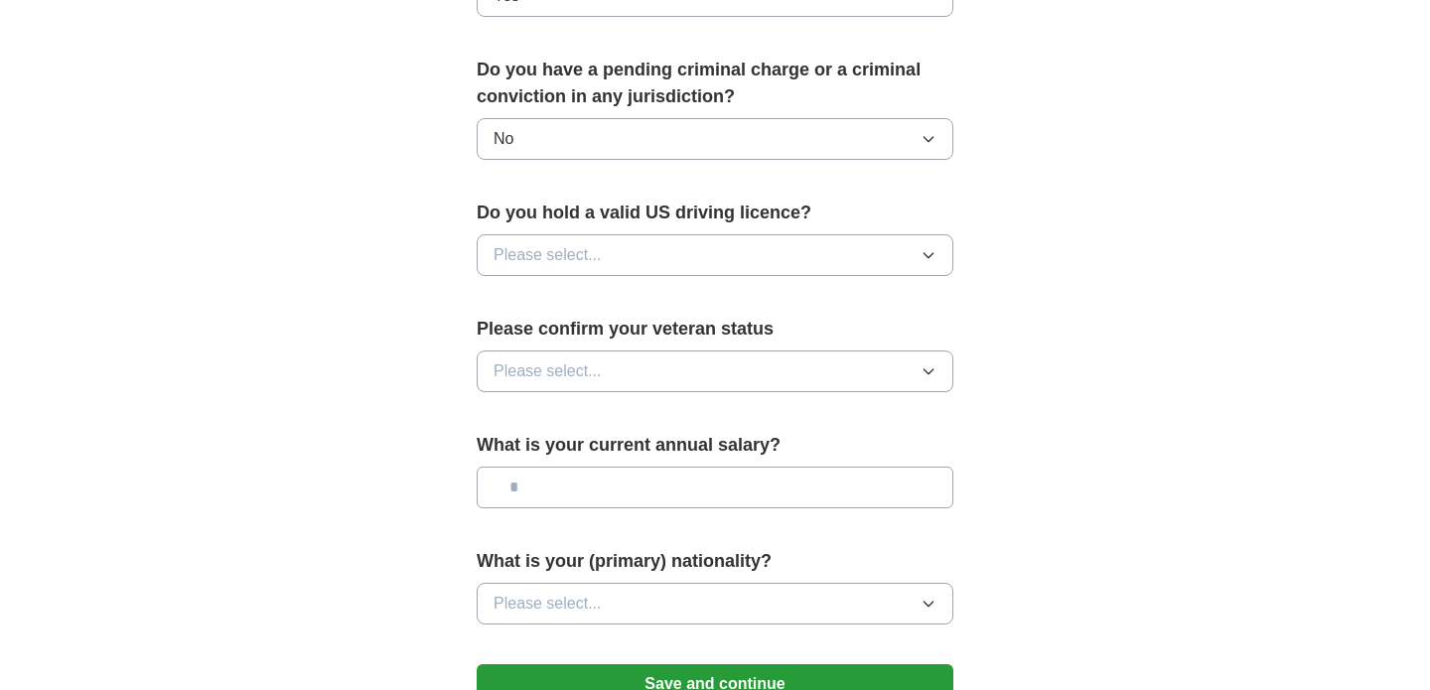
scroll to position [1147, 0]
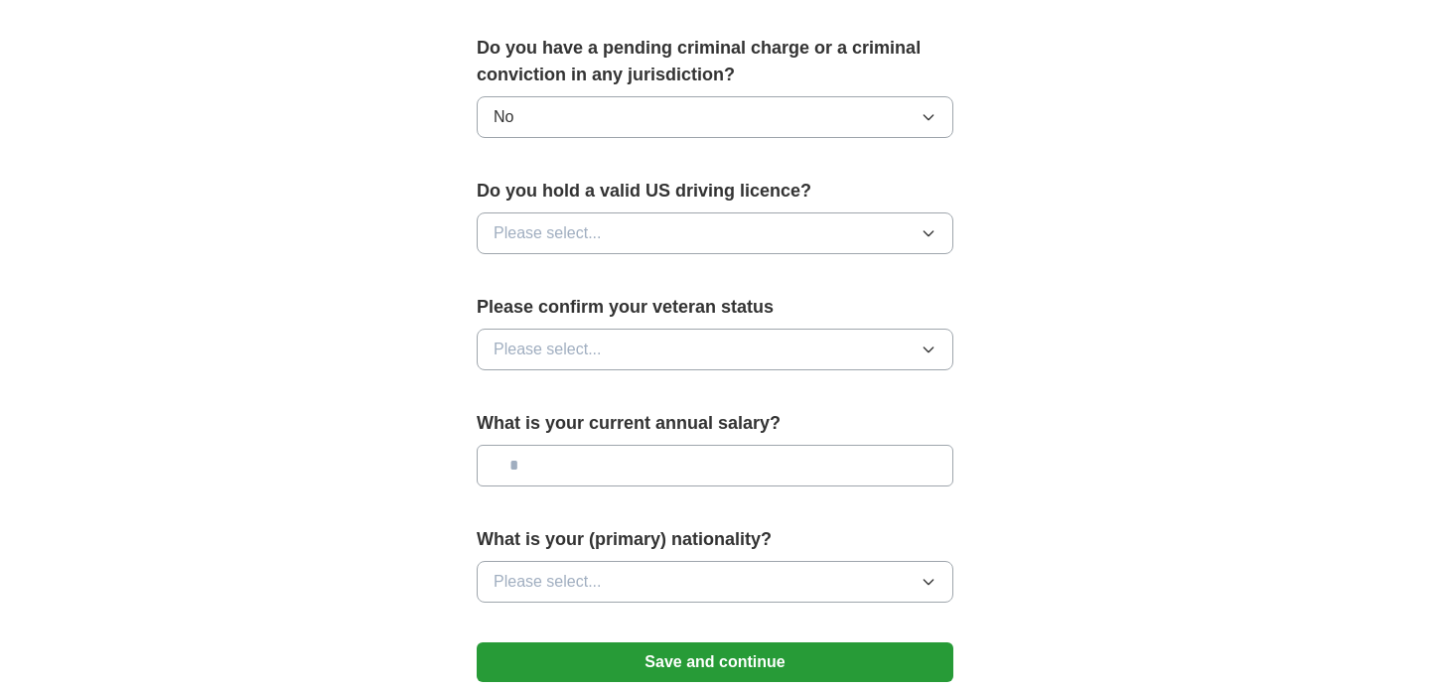
click at [575, 221] on span "Please select..." at bounding box center [547, 233] width 108 height 24
click at [574, 267] on div "Yes" at bounding box center [714, 279] width 443 height 24
click at [594, 338] on span "Please select..." at bounding box center [547, 350] width 108 height 24
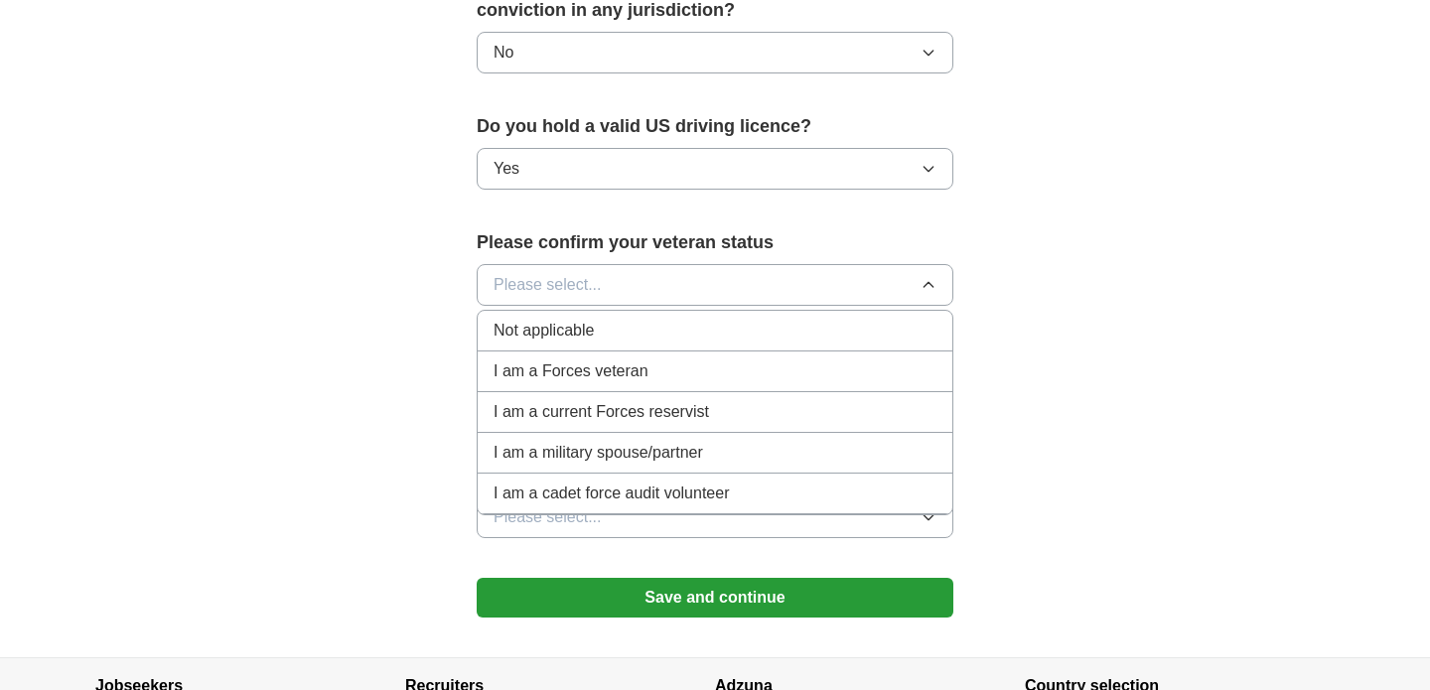
scroll to position [1209, 0]
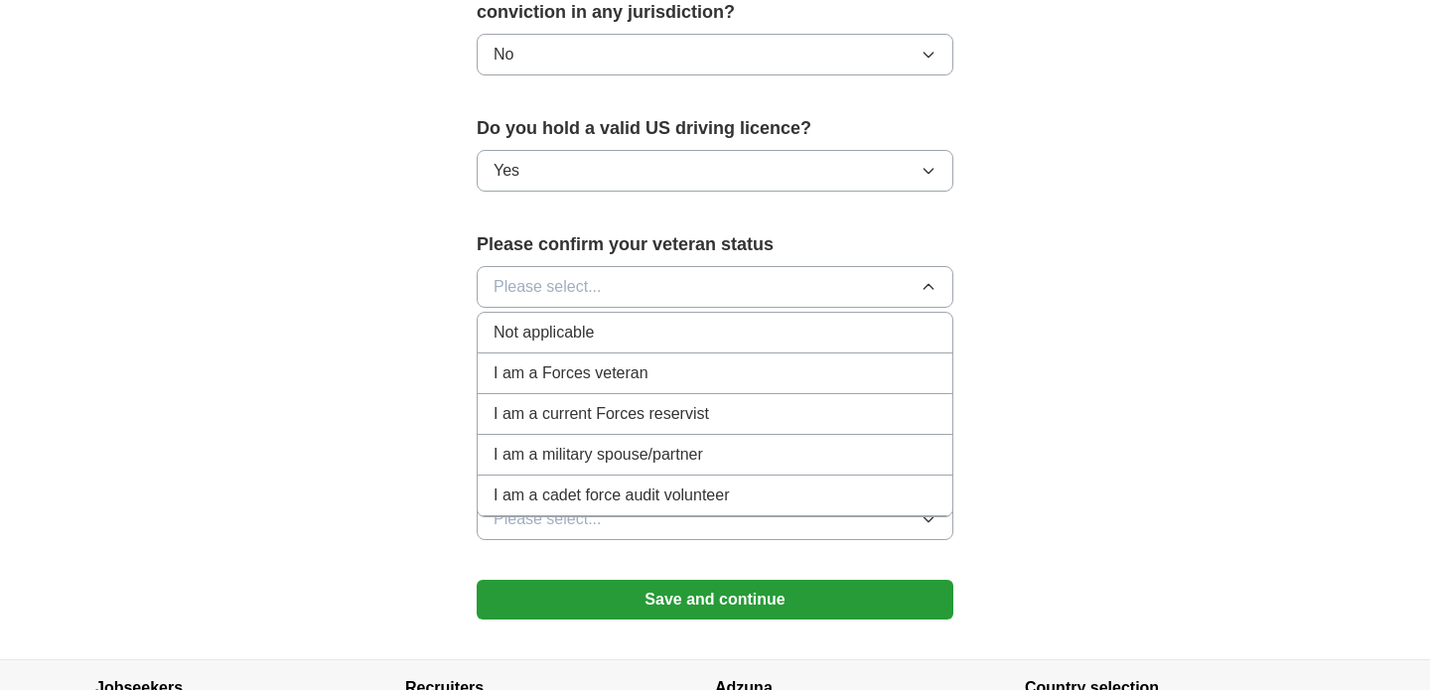
click at [585, 321] on span "Not applicable" at bounding box center [543, 333] width 100 height 24
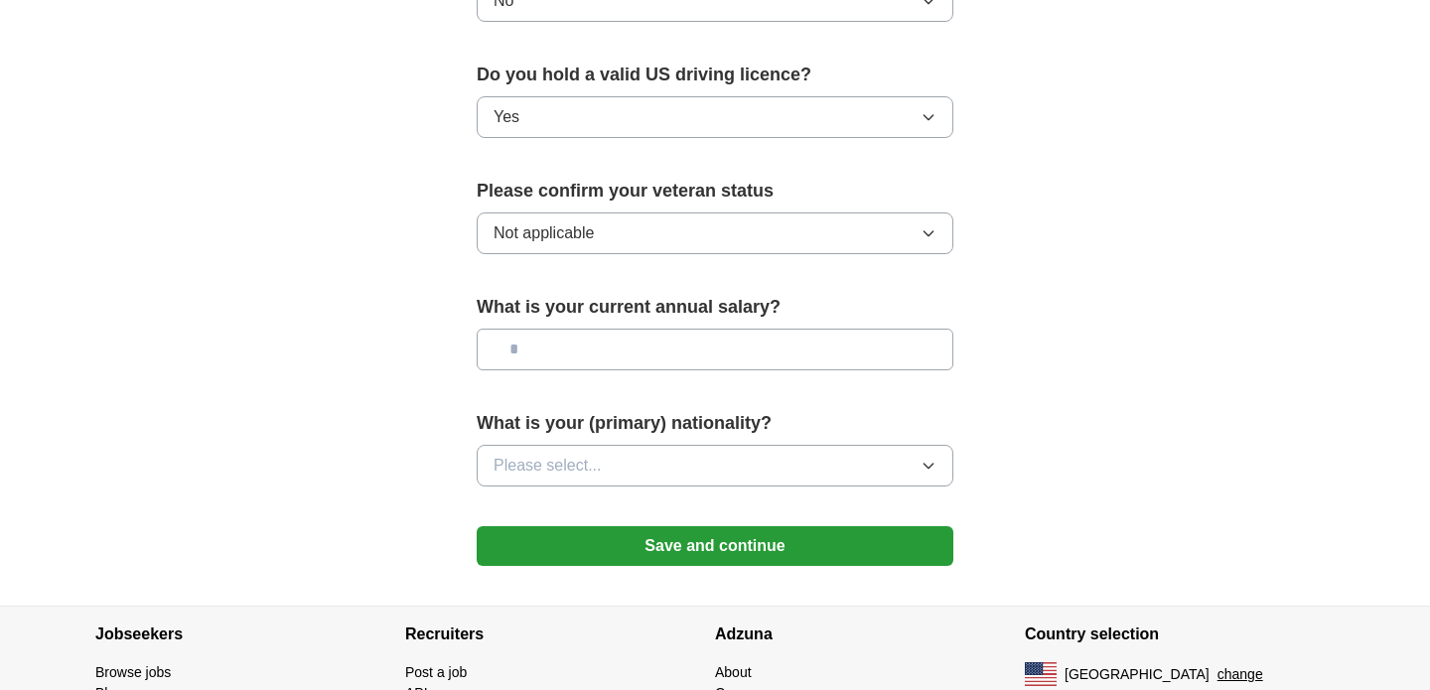
scroll to position [1295, 0]
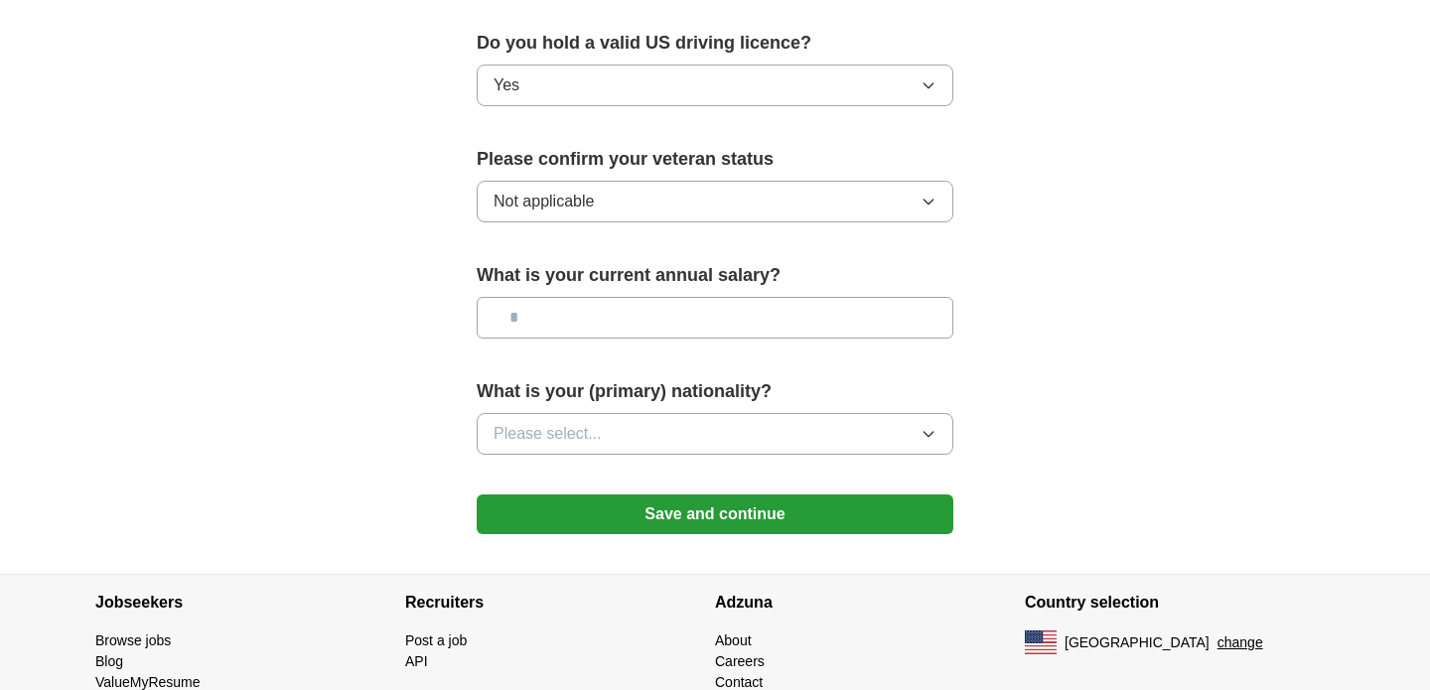
click at [599, 422] on span "Please select..." at bounding box center [547, 434] width 108 height 24
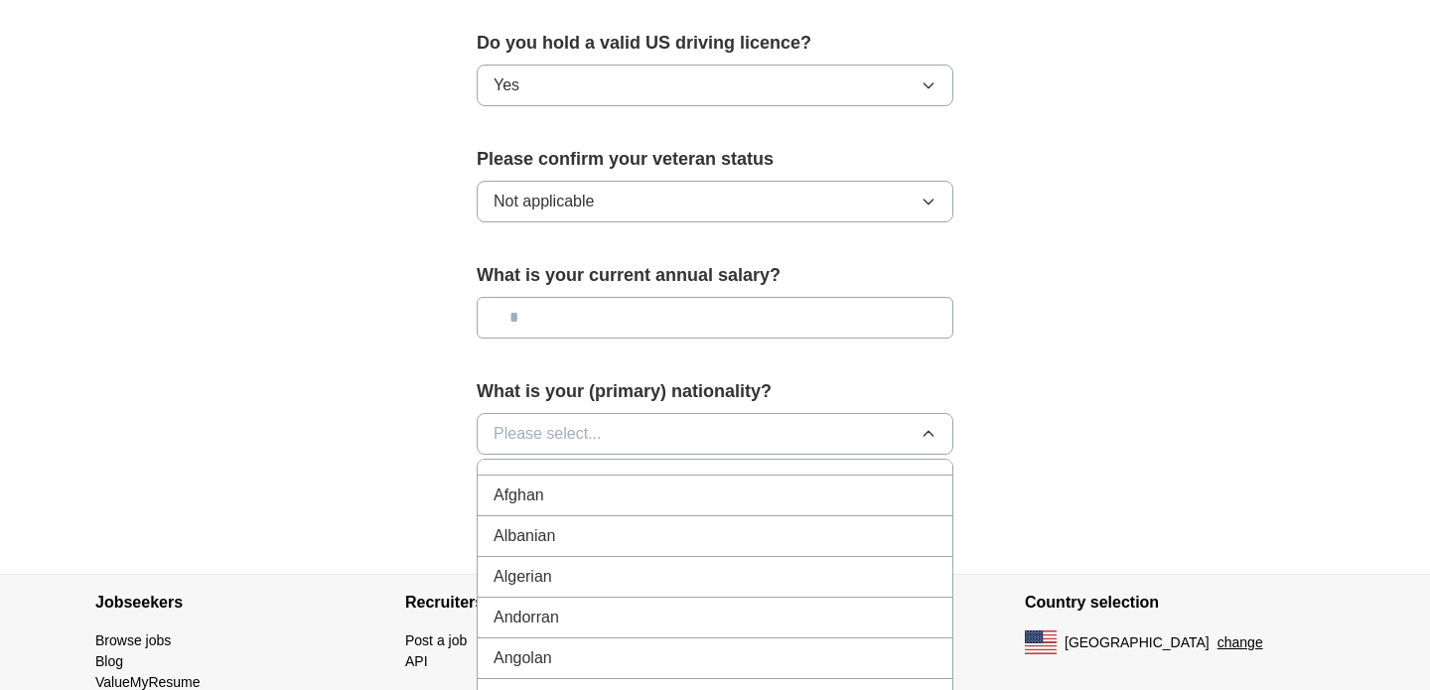
scroll to position [0, 0]
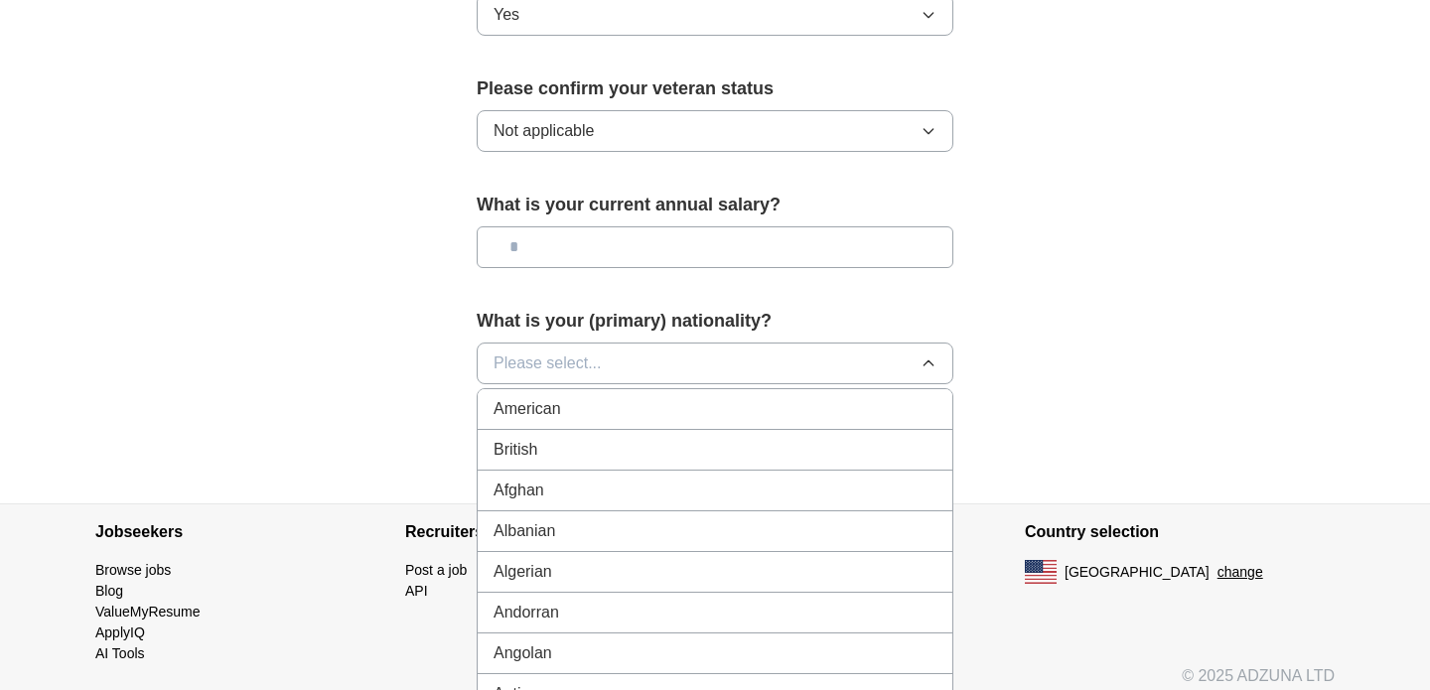
click at [498, 397] on span "American" at bounding box center [527, 409] width 68 height 24
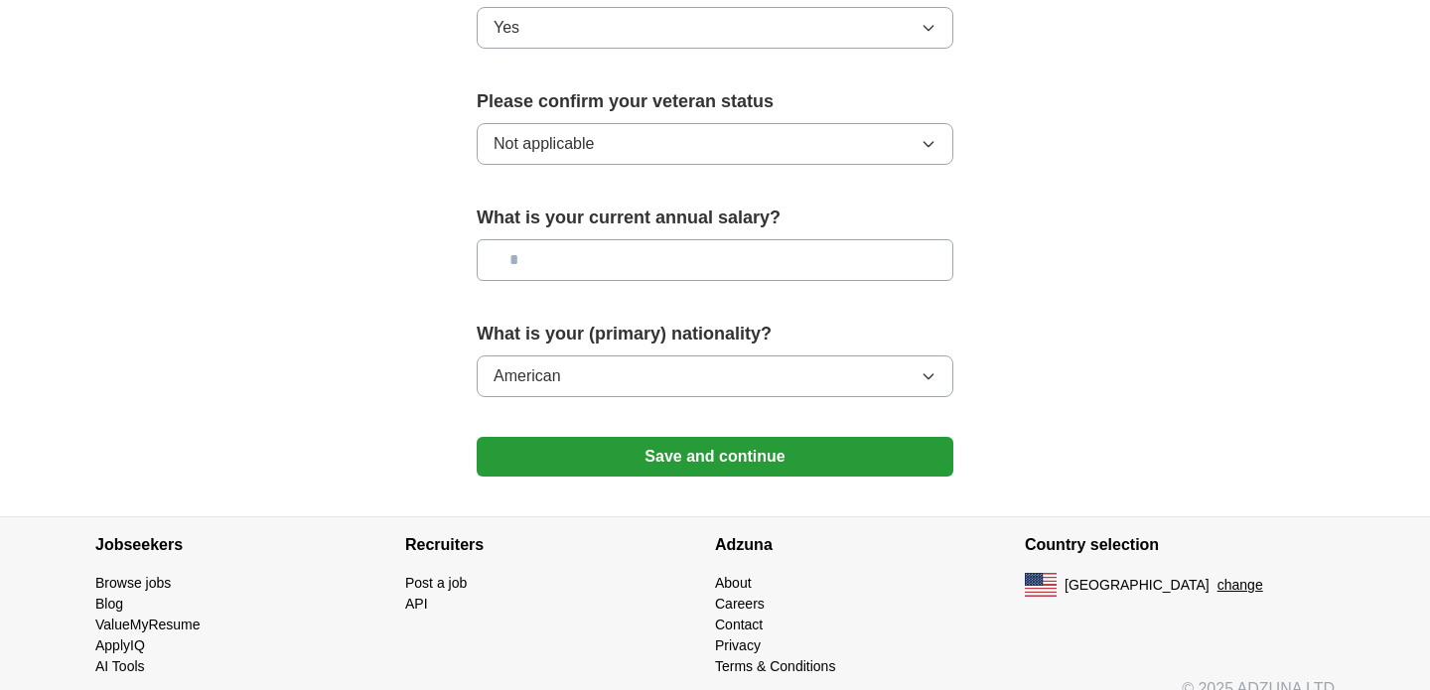
click at [537, 437] on button "Save and continue" at bounding box center [715, 457] width 477 height 40
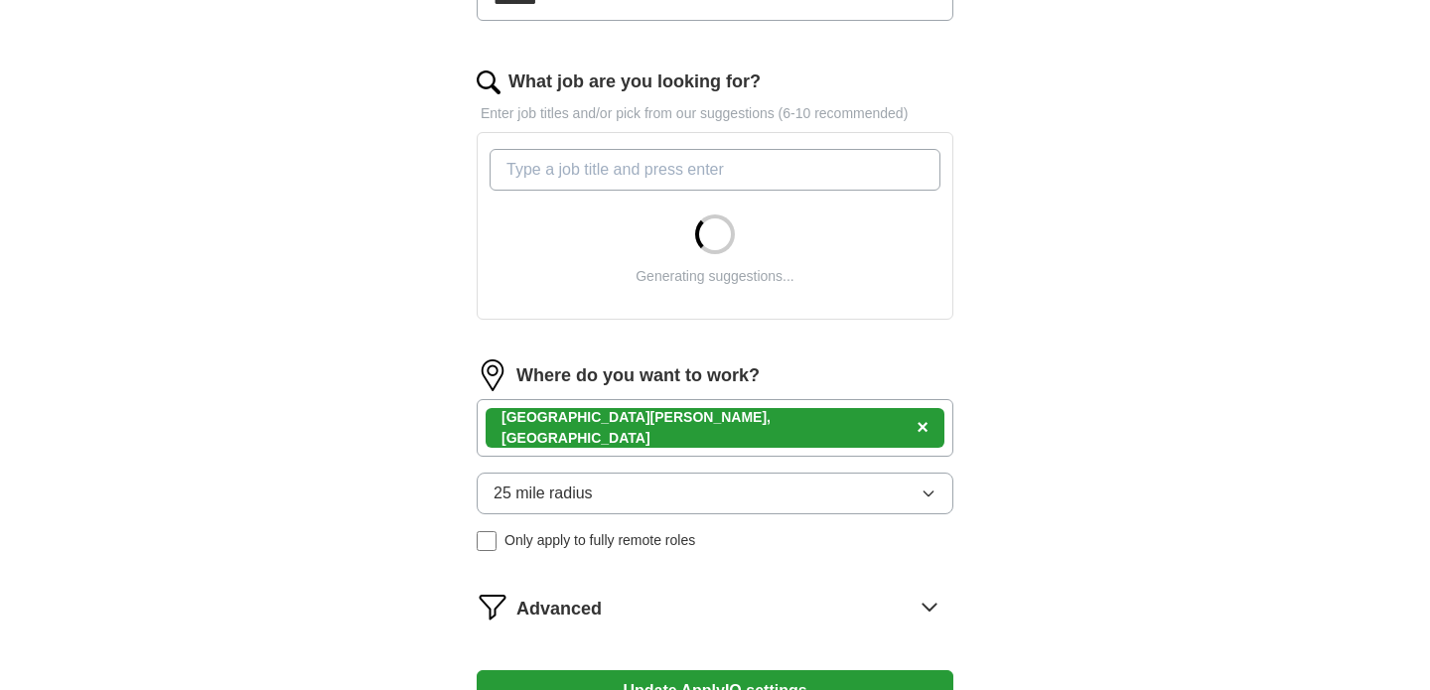
scroll to position [589, 0]
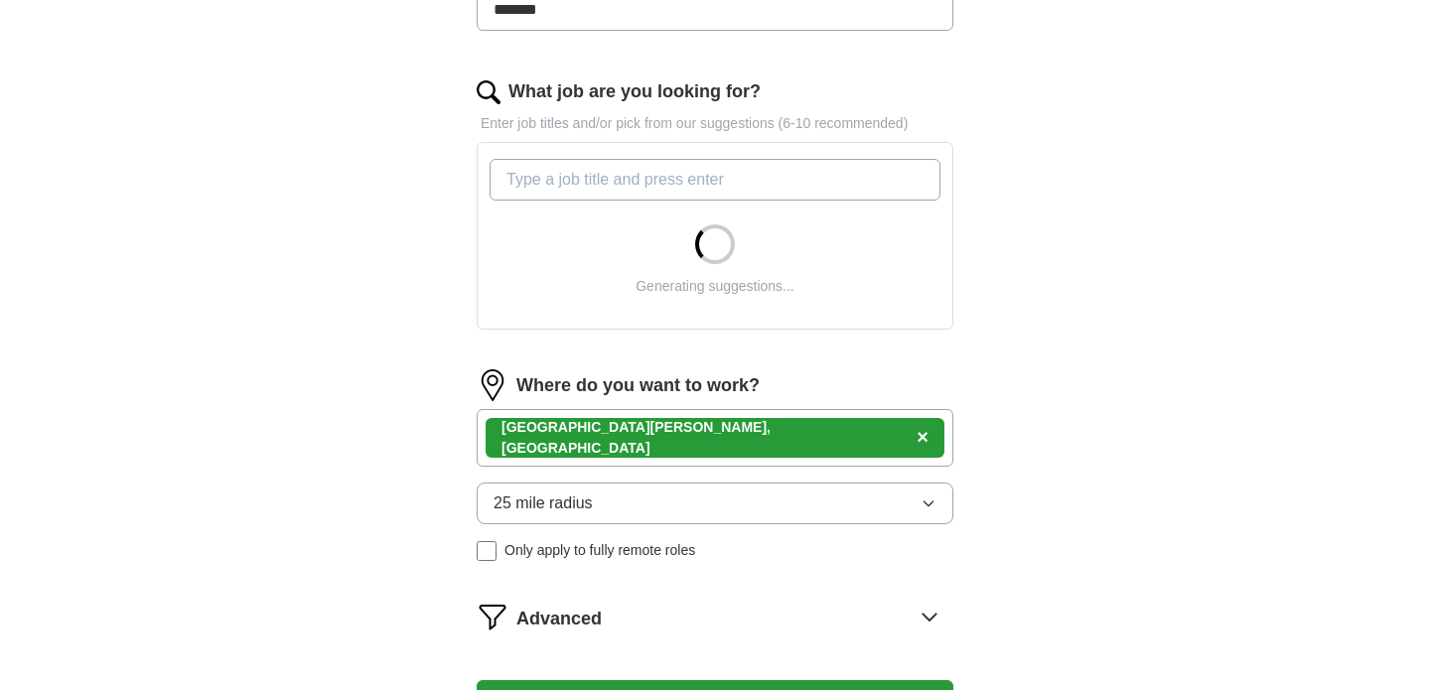
click at [607, 190] on input "What job are you looking for?" at bounding box center [714, 180] width 451 height 42
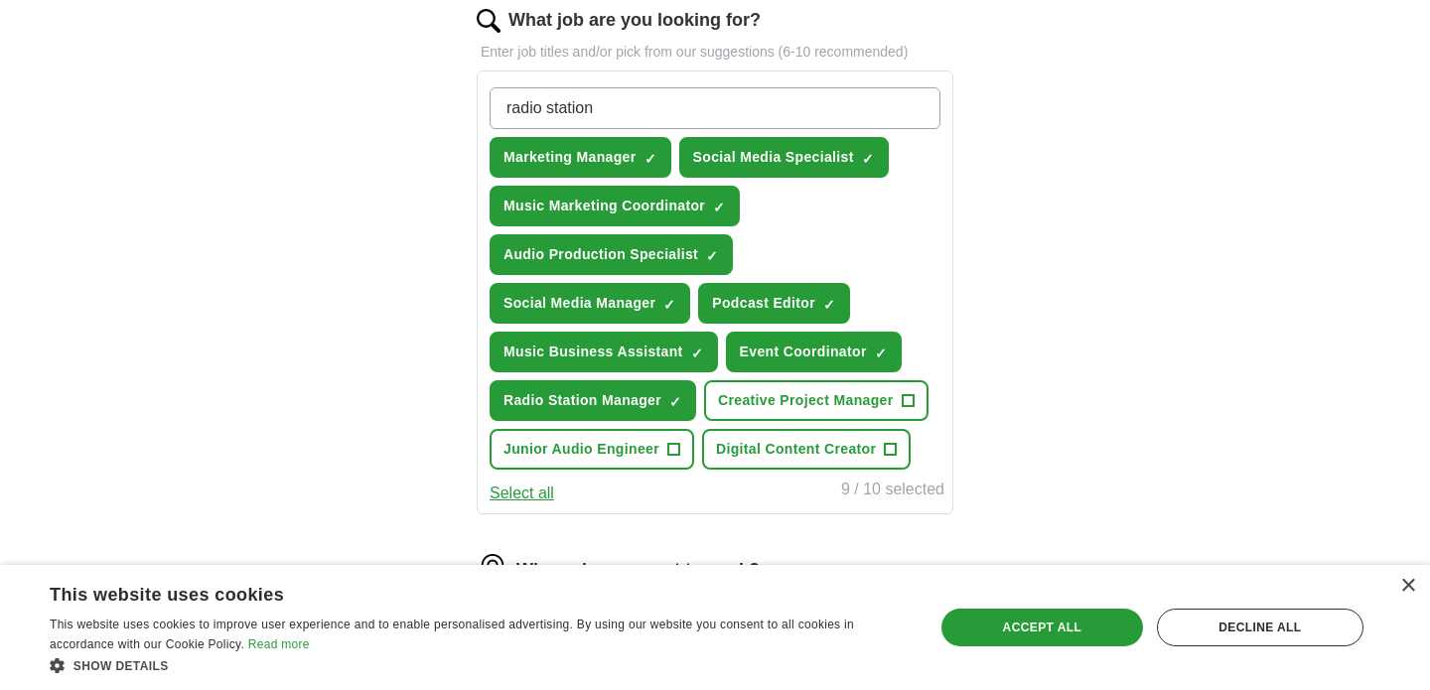
scroll to position [647, 0]
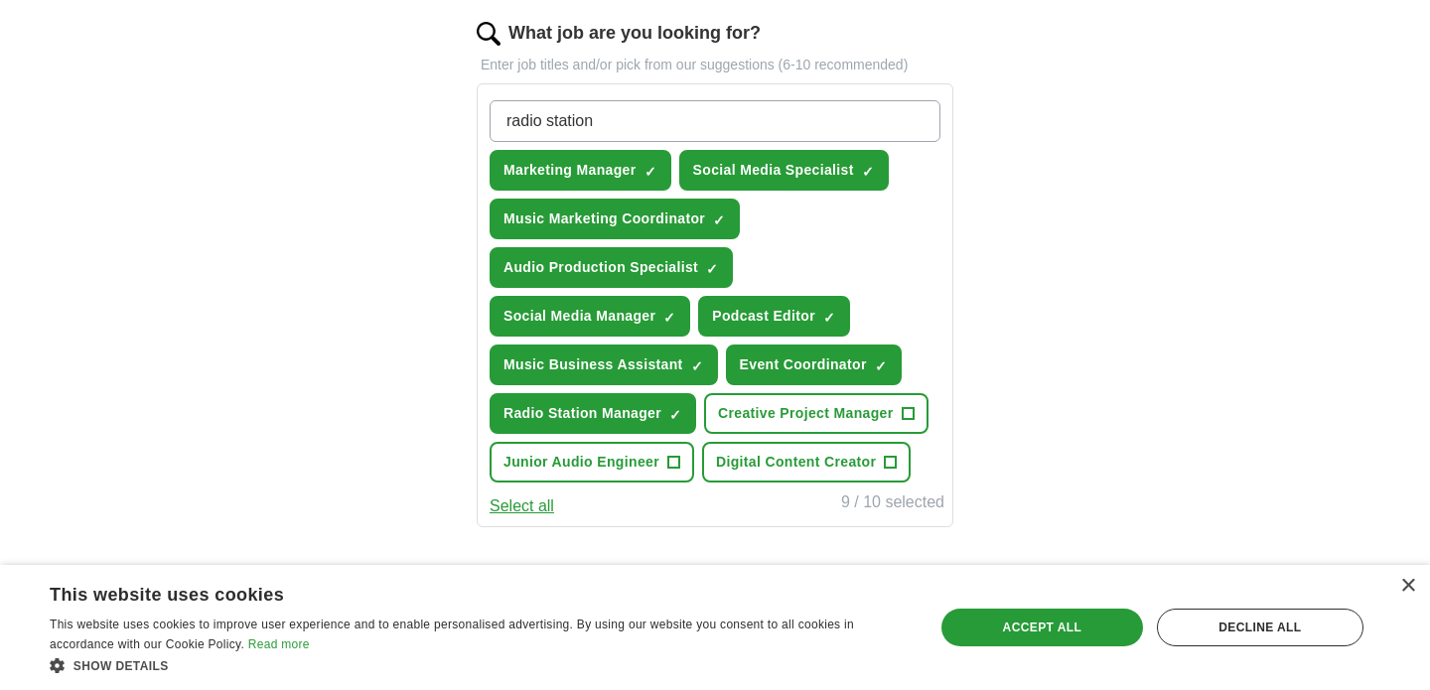
type input "radio station"
click at [867, 464] on span "Digital Content Creator" at bounding box center [796, 462] width 160 height 21
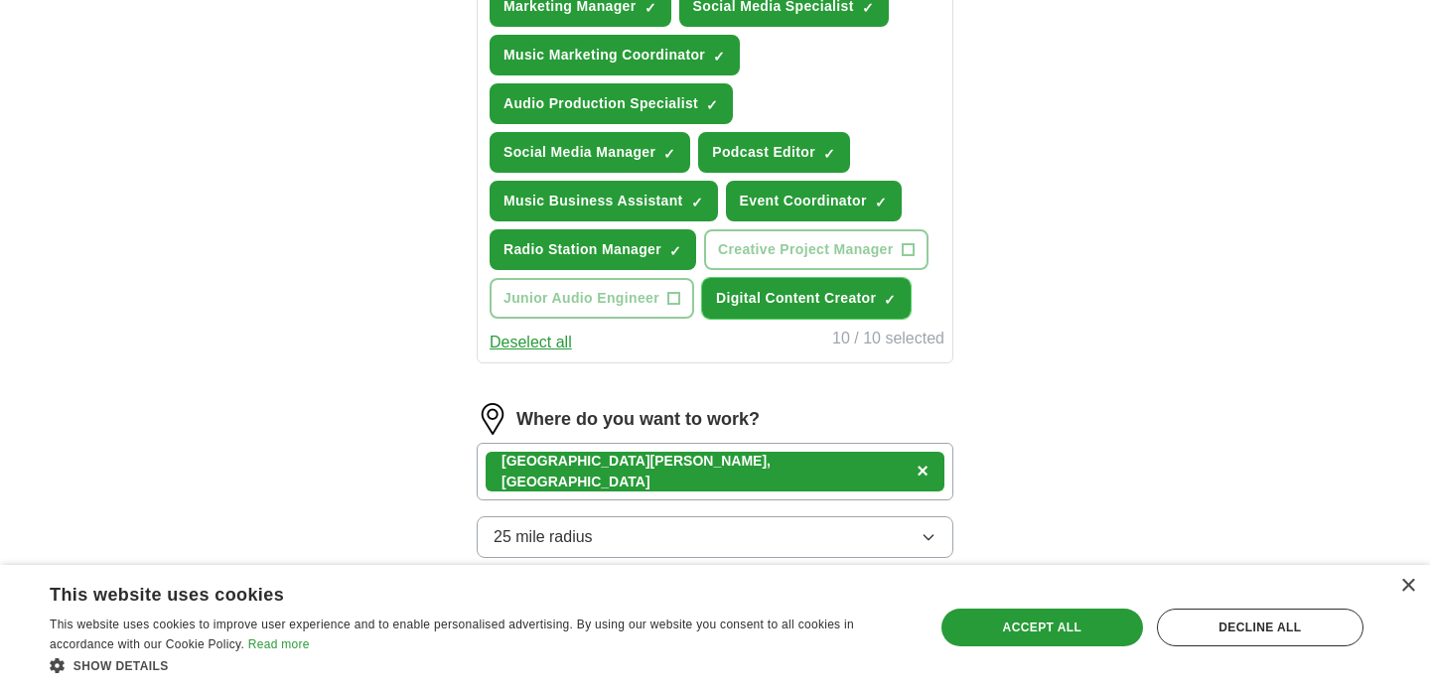
scroll to position [1046, 0]
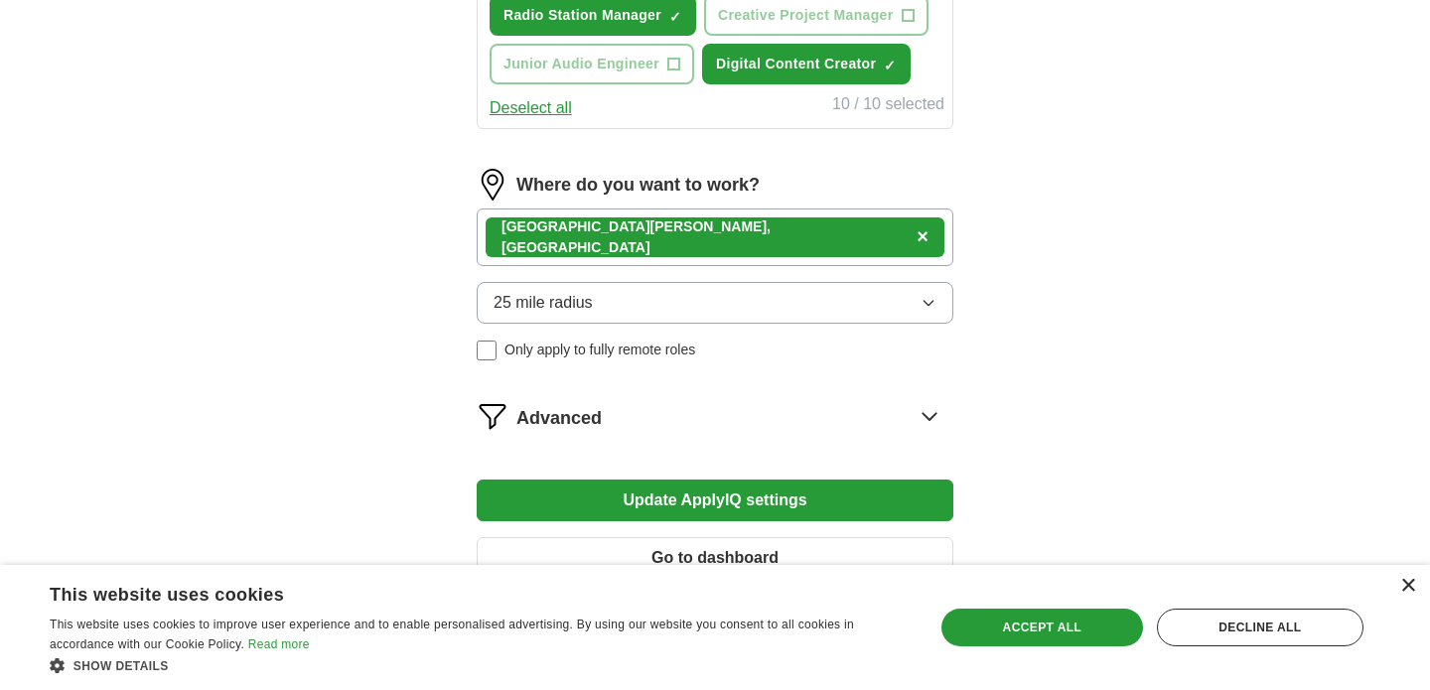
click at [1402, 589] on div "×" at bounding box center [1407, 586] width 15 height 15
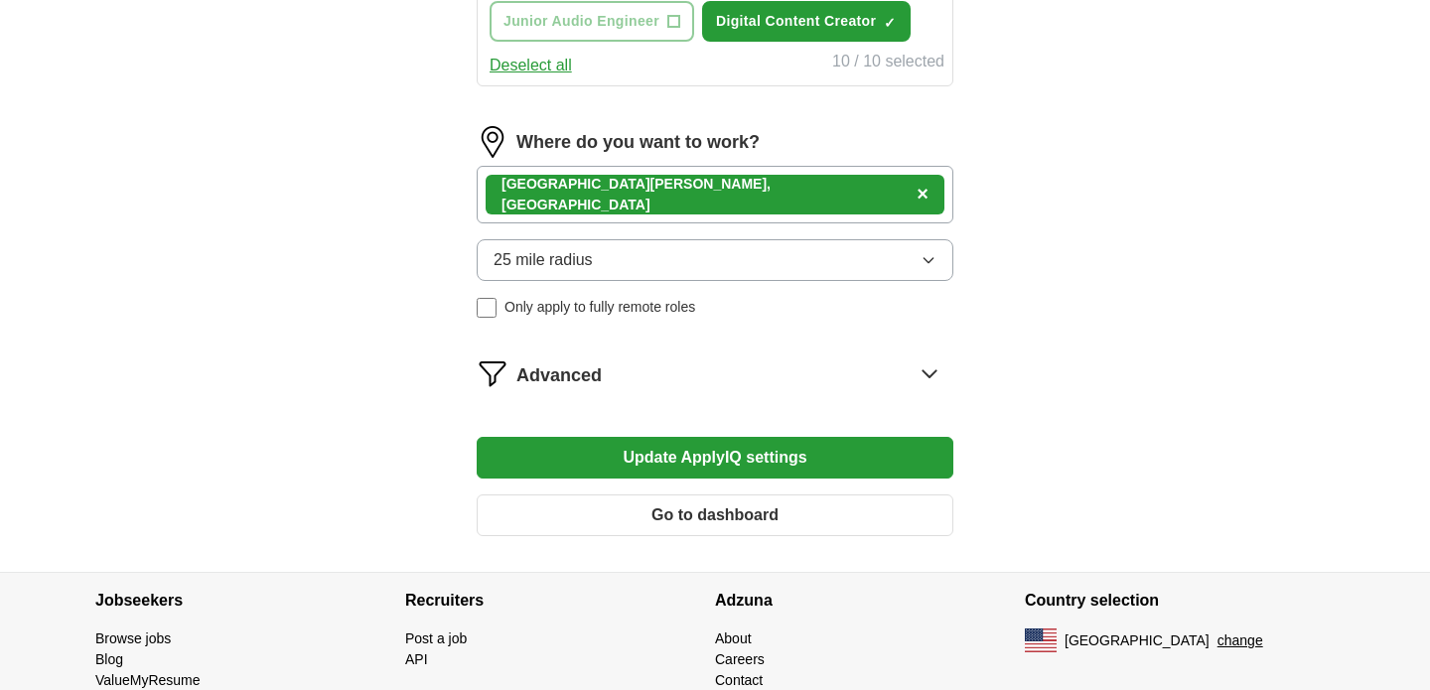
scroll to position [1094, 0]
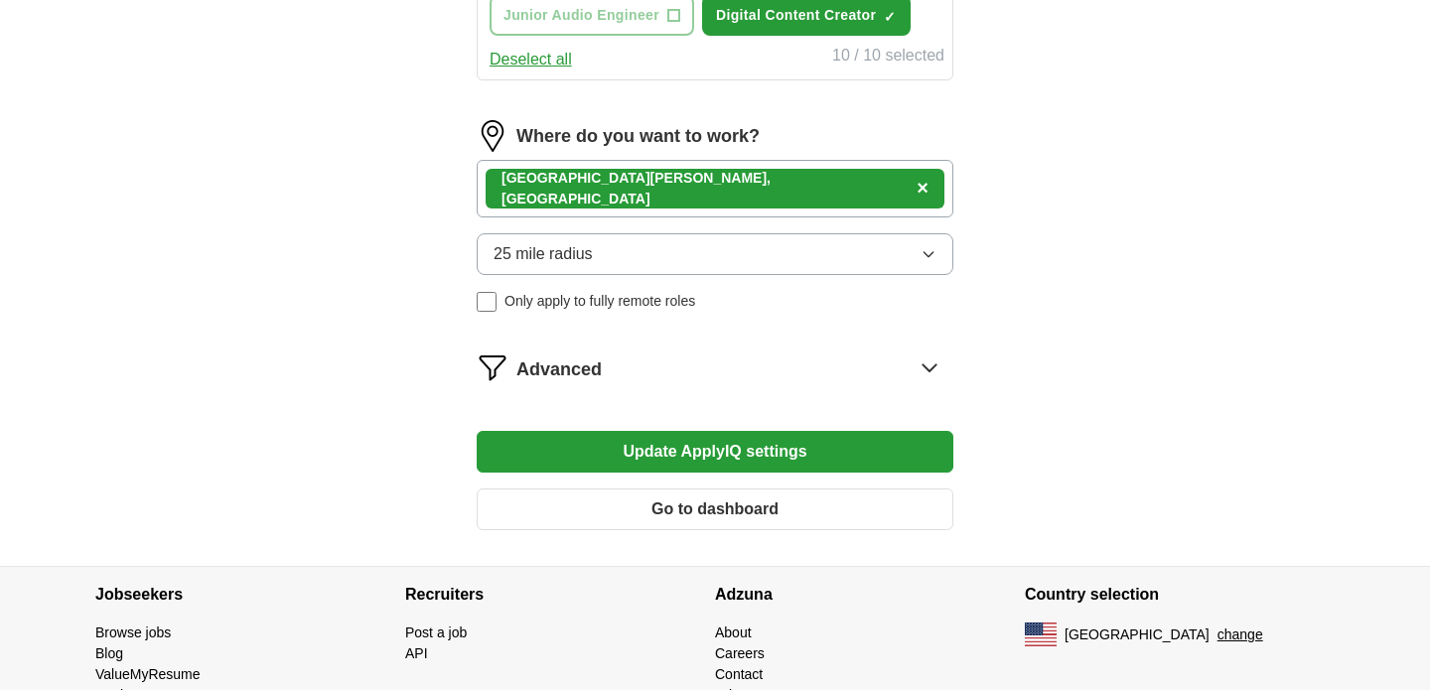
click at [832, 459] on button "Update ApplyIQ settings" at bounding box center [715, 452] width 477 height 42
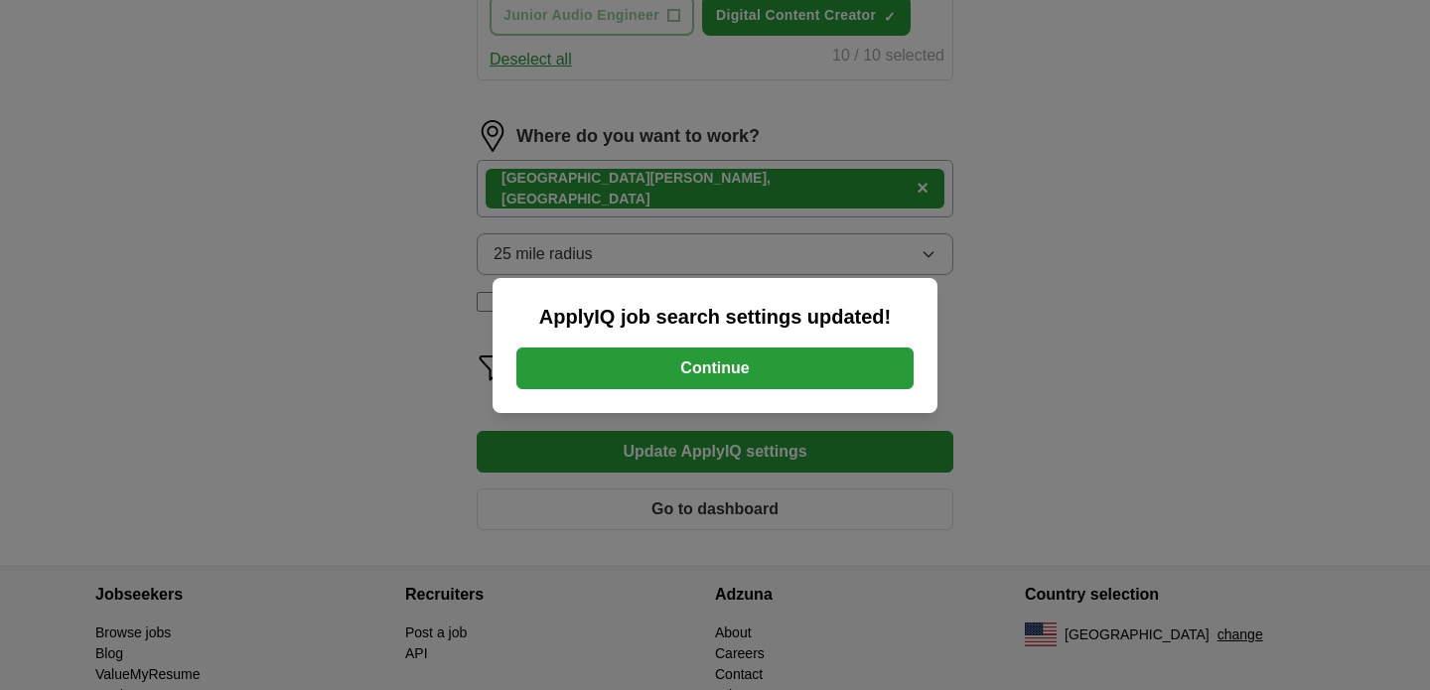
click at [765, 373] on button "Continue" at bounding box center [714, 369] width 397 height 42
